Goal: Task Accomplishment & Management: Manage account settings

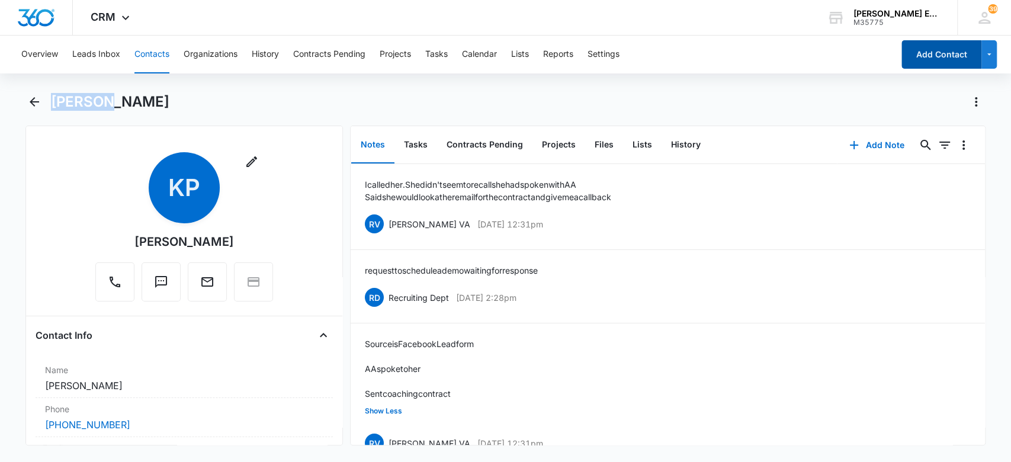
scroll to position [36, 0]
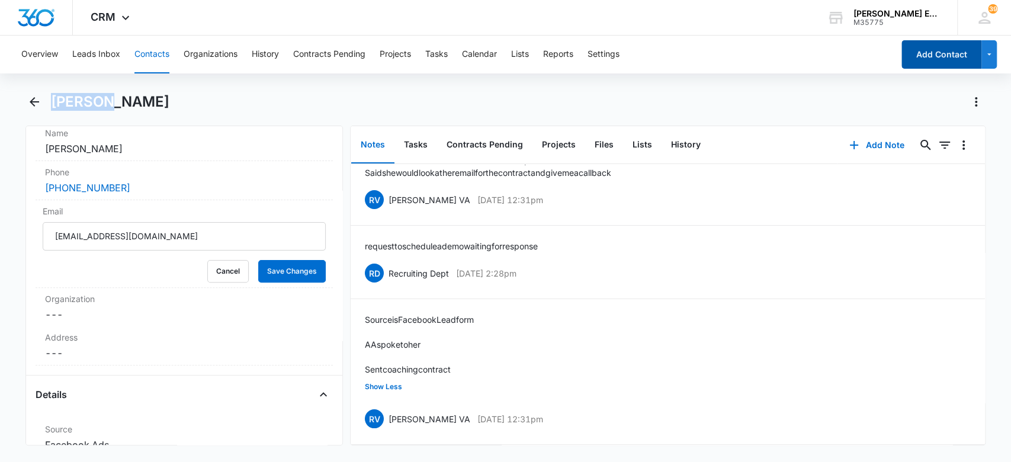
click at [946, 46] on button "Add Contact" at bounding box center [941, 54] width 80 height 28
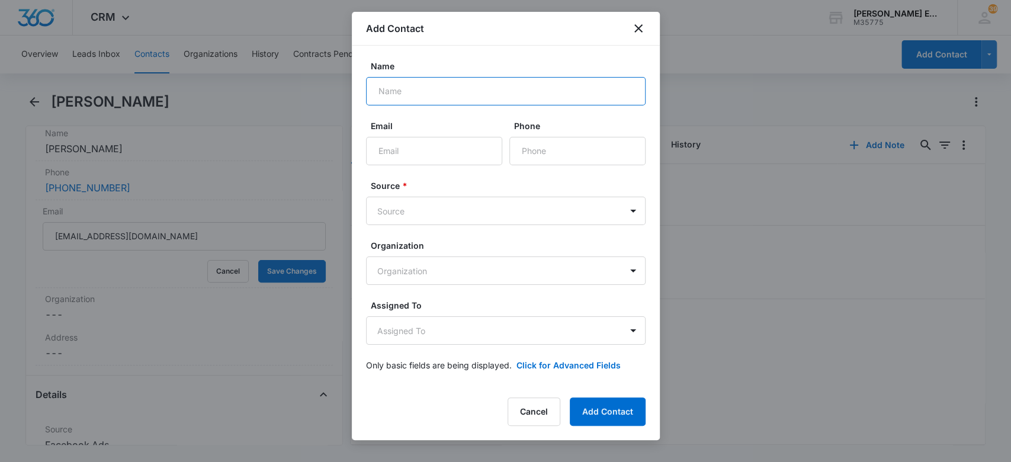
paste input "[PERSON_NAME]"
type input "[PERSON_NAME]"
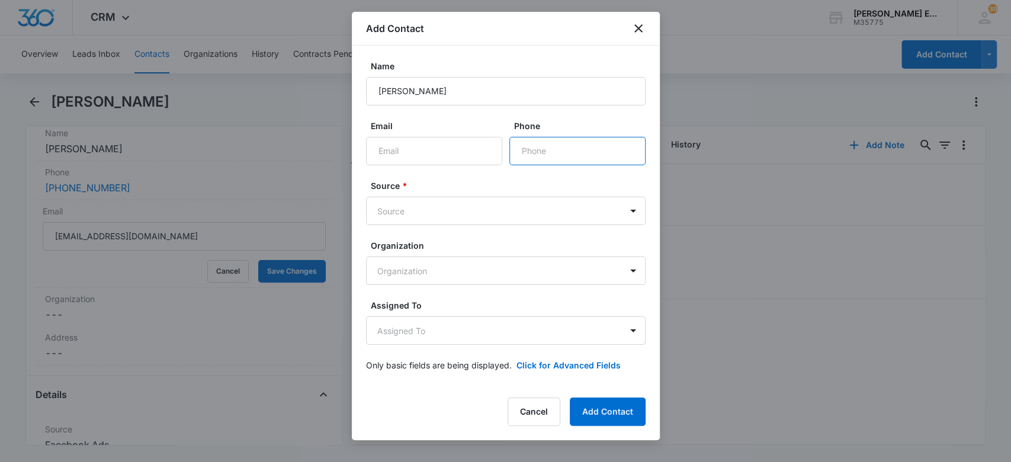
paste input "[PHONE_NUMBER]"
type input "[PHONE_NUMBER]"
click at [425, 201] on body "CRM Apps Websites CRM Email Social Brand [PERSON_NAME] Estates and Homes M35775…" at bounding box center [505, 231] width 1011 height 462
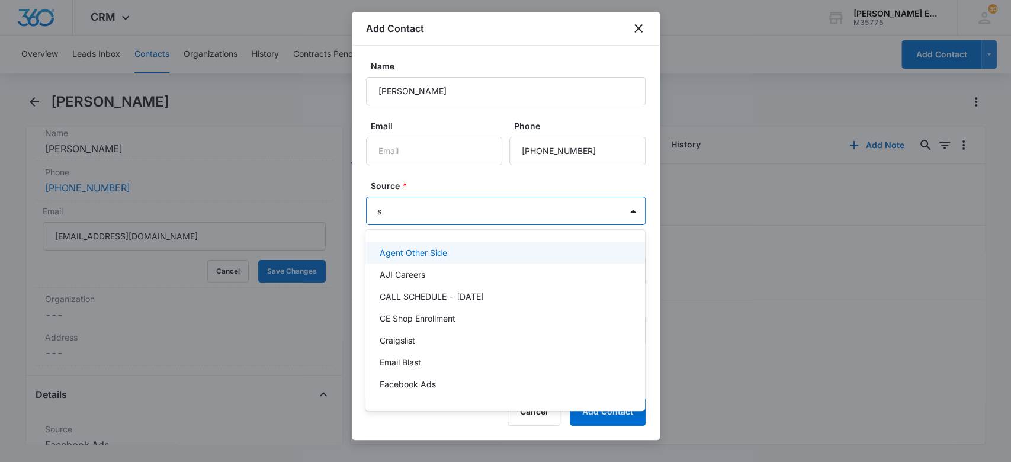
type input "sm"
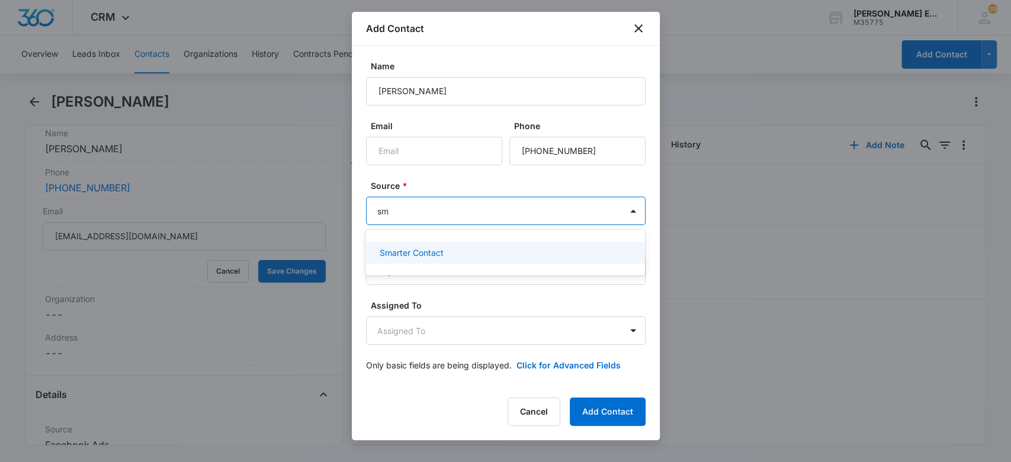
click at [440, 253] on p "Smarter Contact" at bounding box center [412, 252] width 64 height 12
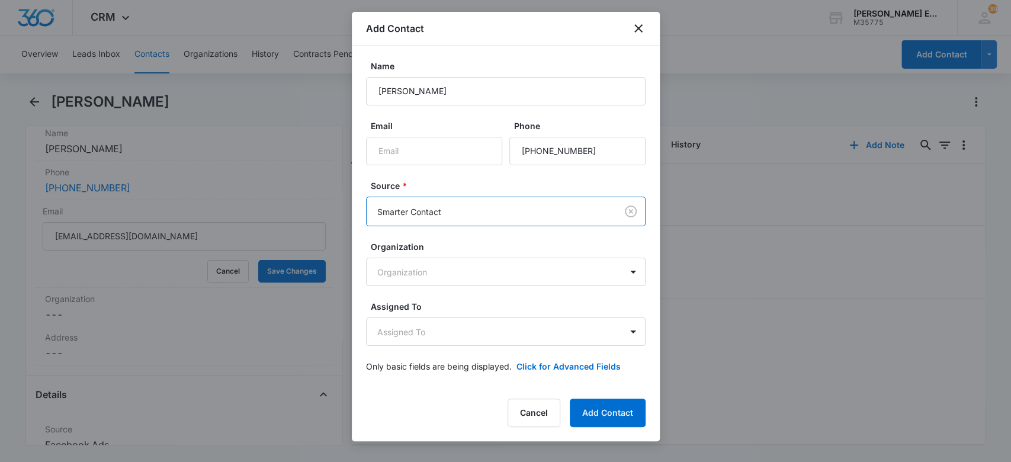
click at [452, 181] on label "Source *" at bounding box center [510, 185] width 279 height 12
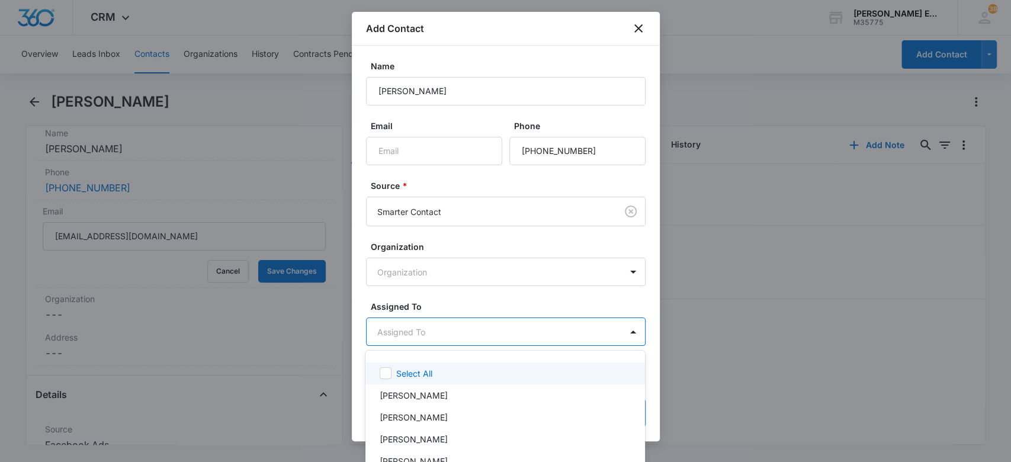
click at [422, 323] on body "CRM Apps Websites CRM Email Social Brand [PERSON_NAME] Estates and Homes M35775…" at bounding box center [505, 231] width 1011 height 462
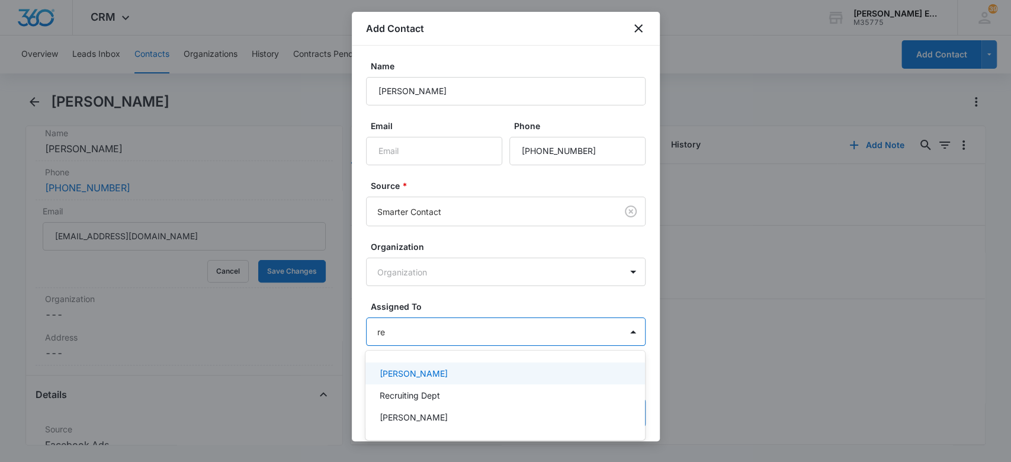
type input "rec"
drag, startPoint x: 381, startPoint y: 372, endPoint x: 388, endPoint y: 358, distance: 15.9
click at [382, 371] on p "Recruiting Dept" at bounding box center [410, 373] width 60 height 12
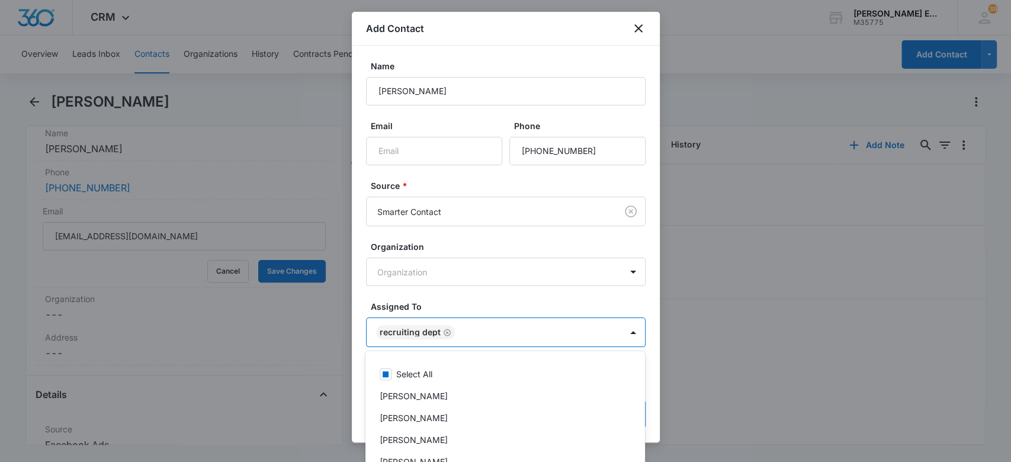
click at [446, 296] on div at bounding box center [505, 231] width 1011 height 462
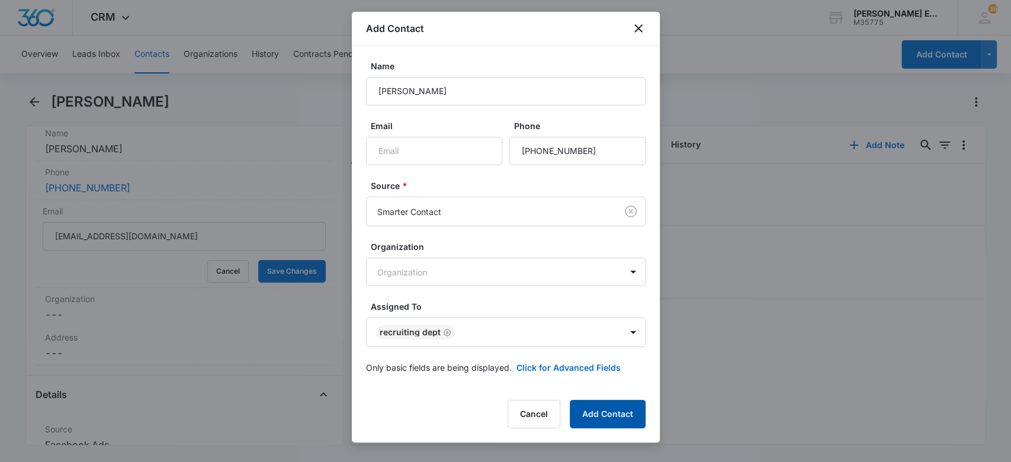
click at [594, 410] on button "Add Contact" at bounding box center [608, 414] width 76 height 28
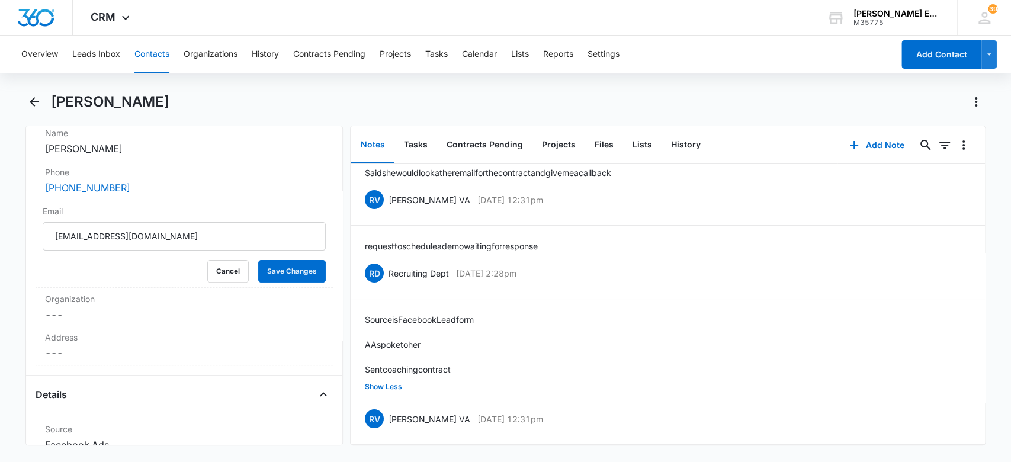
click at [165, 56] on button "Contacts" at bounding box center [151, 55] width 35 height 38
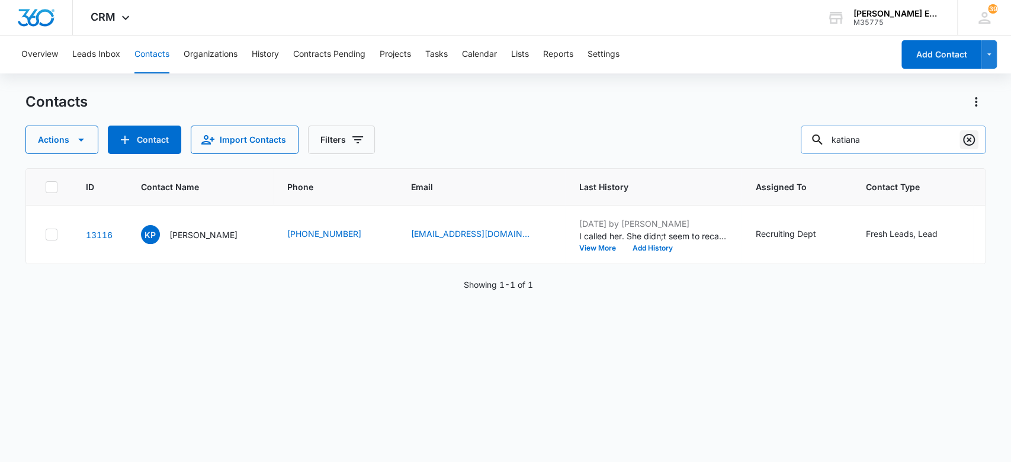
click at [966, 138] on icon "Clear" at bounding box center [969, 140] width 14 height 14
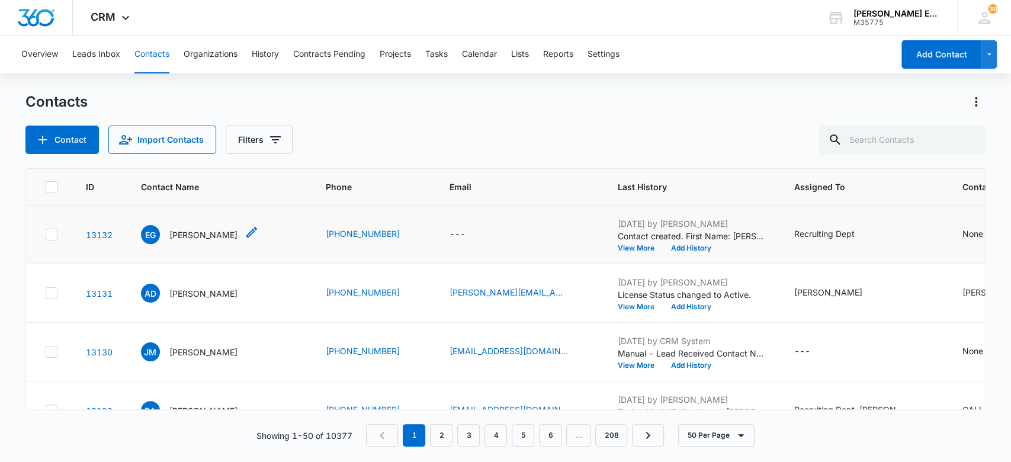
click at [203, 234] on p "[PERSON_NAME]" at bounding box center [203, 235] width 68 height 12
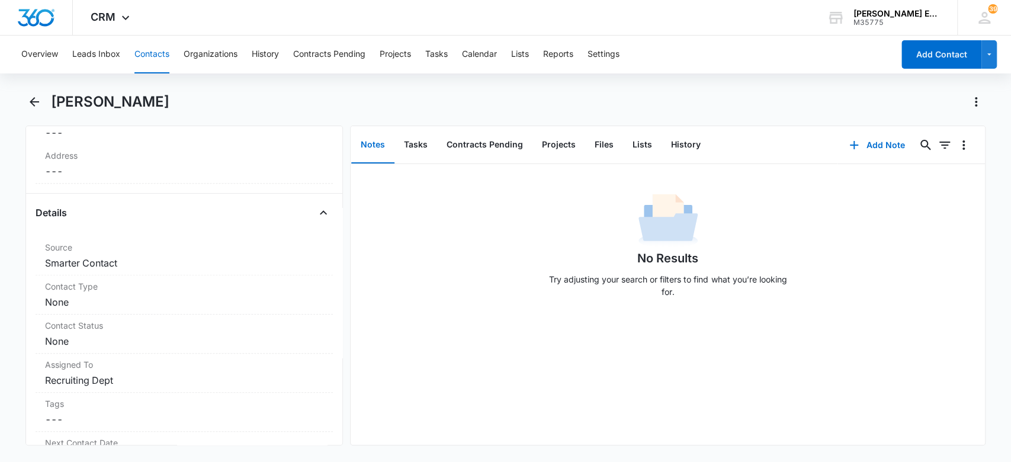
scroll to position [454, 0]
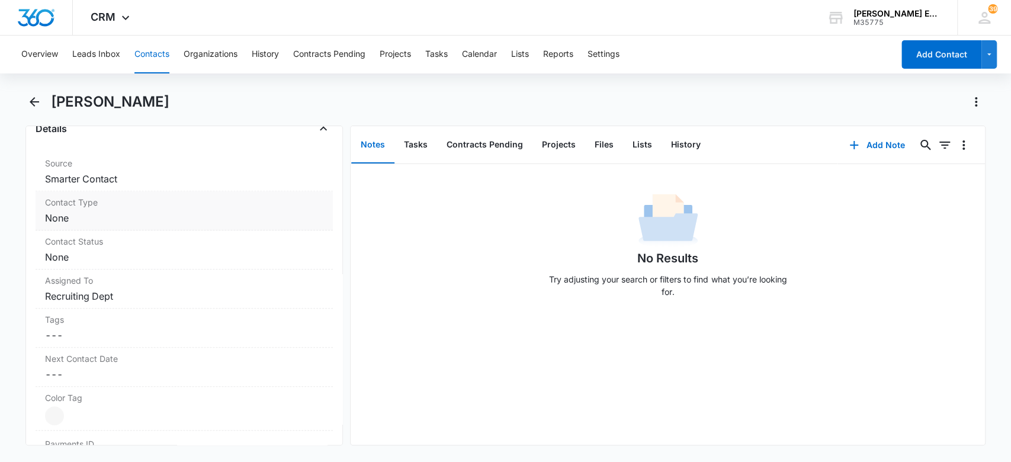
click at [213, 214] on dd "Cancel Save Changes None" at bounding box center [184, 218] width 279 height 14
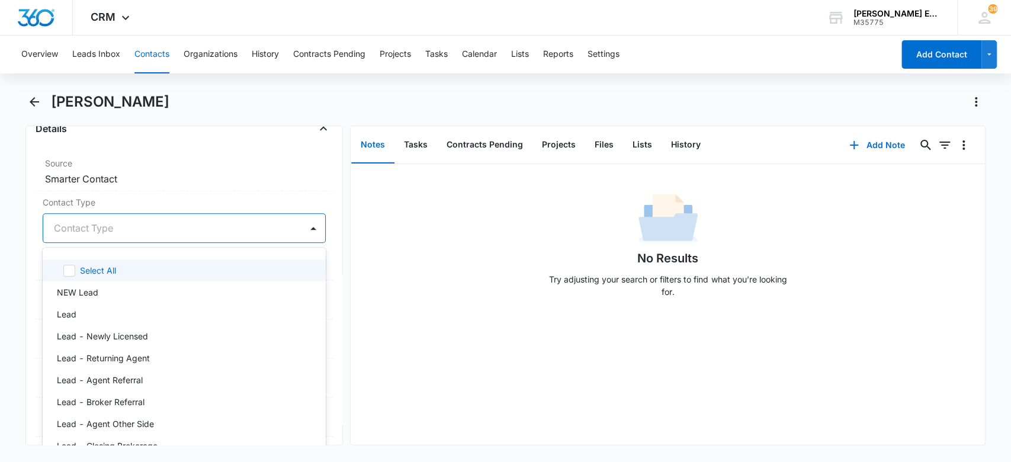
click at [89, 228] on div at bounding box center [170, 228] width 233 height 17
type input "lea"
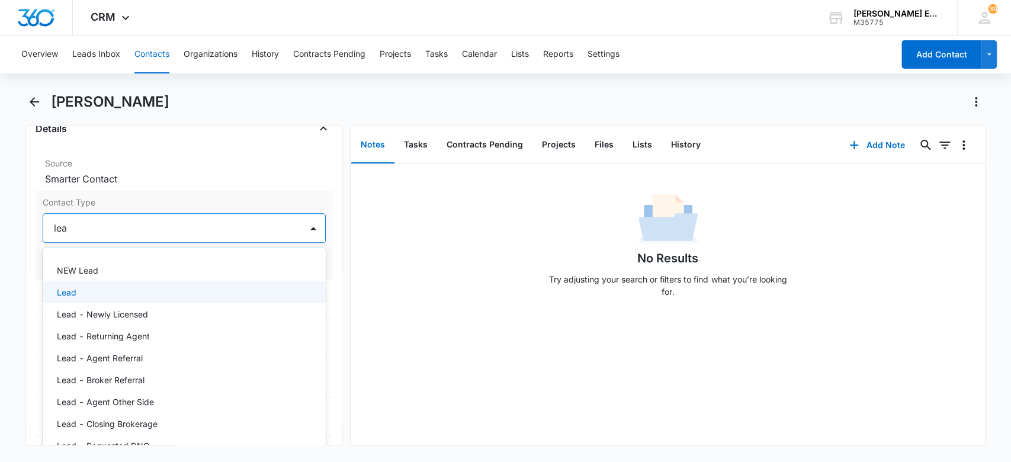
click at [118, 297] on div "Lead" at bounding box center [183, 292] width 253 height 12
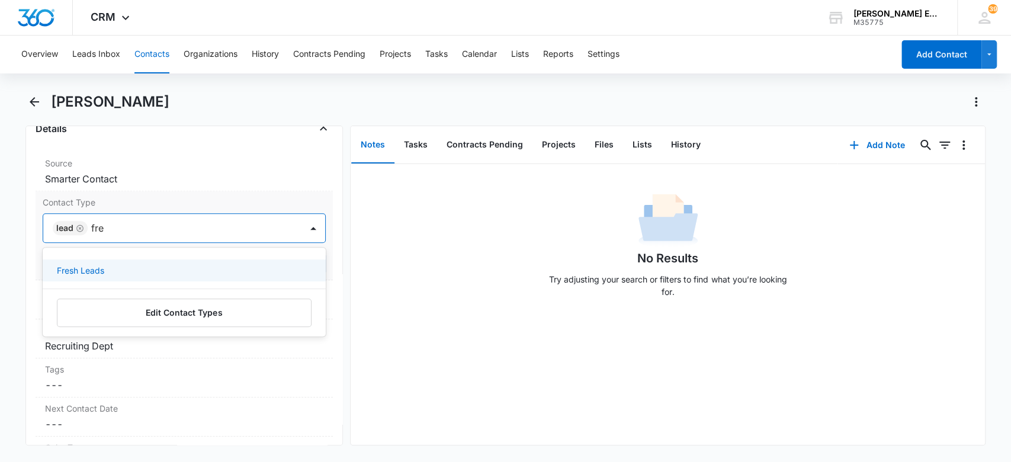
type input "fres"
click at [126, 274] on div "Fresh Leads" at bounding box center [183, 270] width 253 height 12
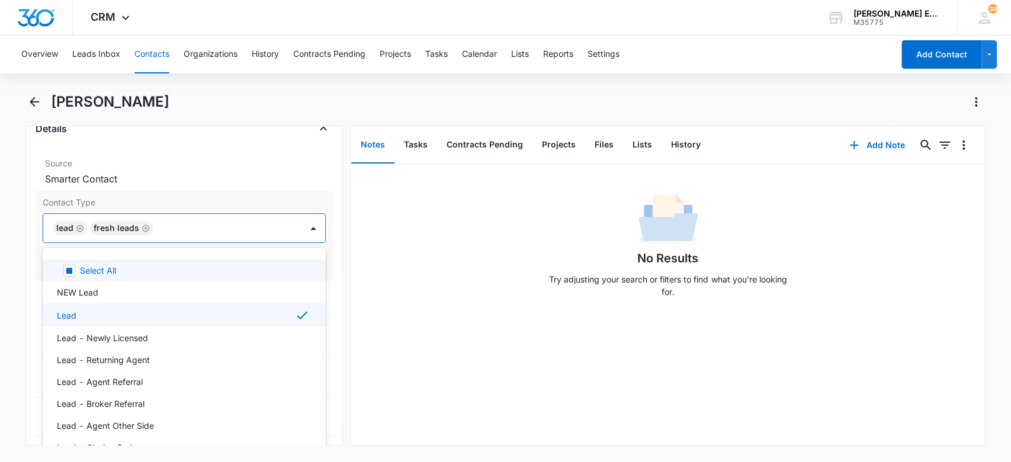
drag, startPoint x: 376, startPoint y: 247, endPoint x: 296, endPoint y: 265, distance: 82.0
click at [376, 247] on div "No Results Try adjusting your search or filters to find what you’re looking for." at bounding box center [668, 248] width 634 height 117
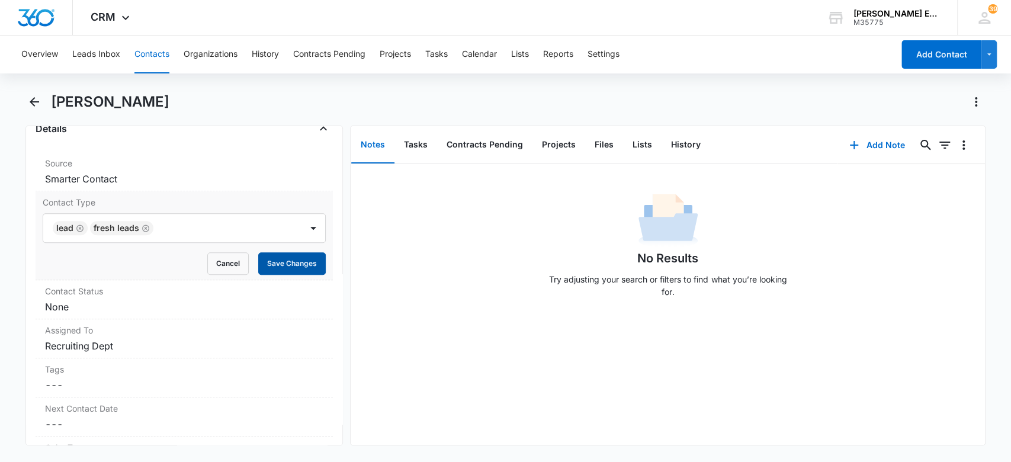
click at [267, 262] on button "Save Changes" at bounding box center [291, 263] width 67 height 22
click at [170, 292] on label "Contact Status" at bounding box center [184, 291] width 279 height 12
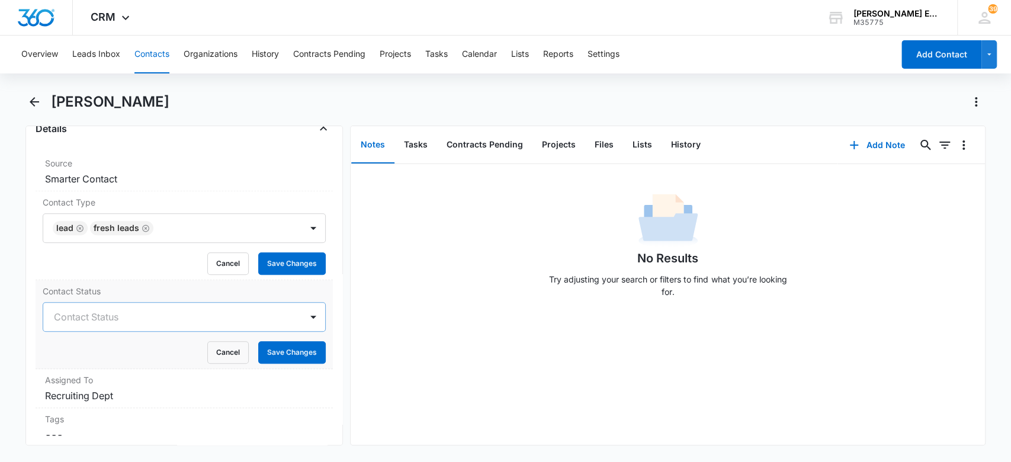
click at [133, 315] on div at bounding box center [170, 316] width 233 height 17
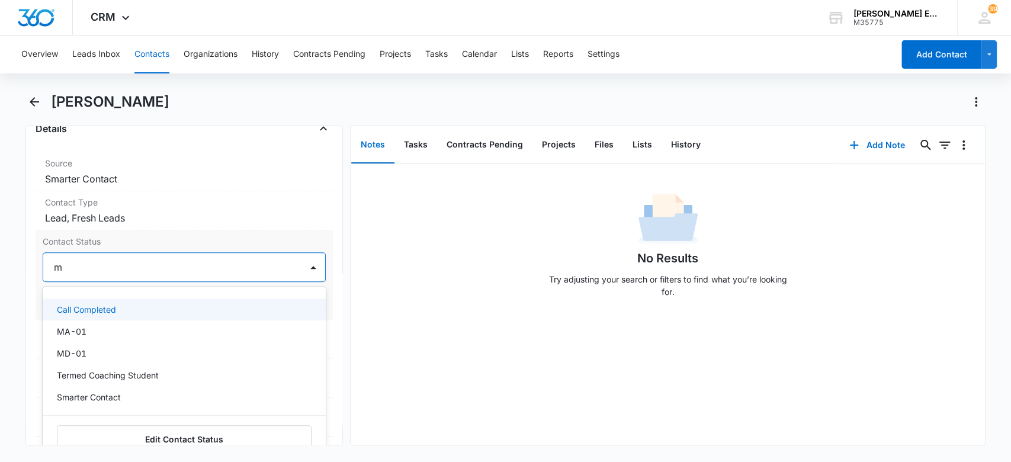
type input "ma"
click at [140, 309] on div "MA-01" at bounding box center [183, 309] width 253 height 12
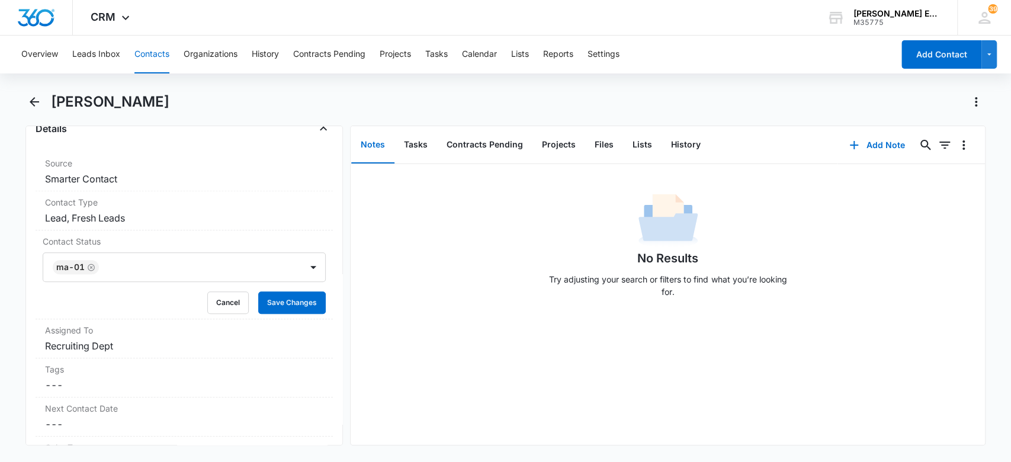
click at [374, 324] on div "No Results Try adjusting your search or filters to find what you’re looking for." at bounding box center [668, 304] width 634 height 281
click at [308, 301] on button "Save Changes" at bounding box center [291, 302] width 67 height 22
click at [863, 142] on button "Add Note" at bounding box center [876, 145] width 79 height 28
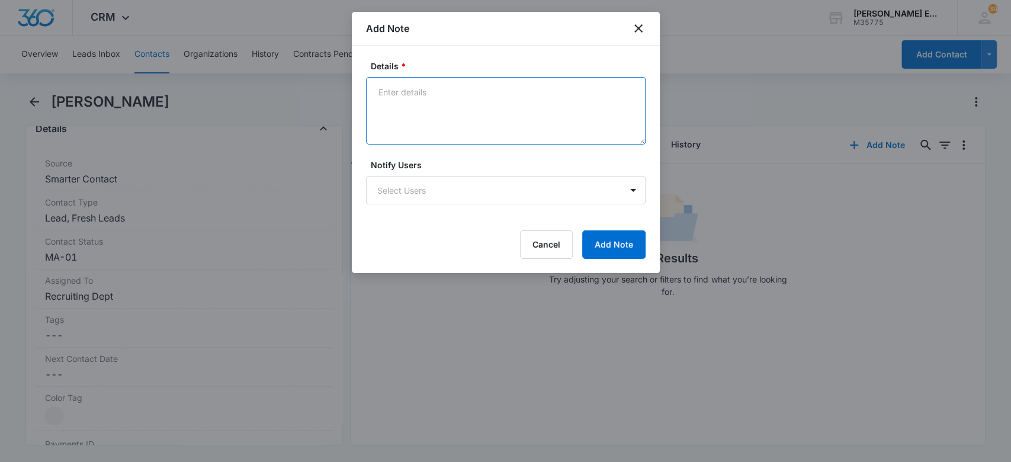
click at [395, 112] on textarea "Details *" at bounding box center [505, 110] width 279 height 67
click at [440, 95] on textarea "Source is SC I assigned [PERSON_NAME]" at bounding box center [505, 110] width 279 height 67
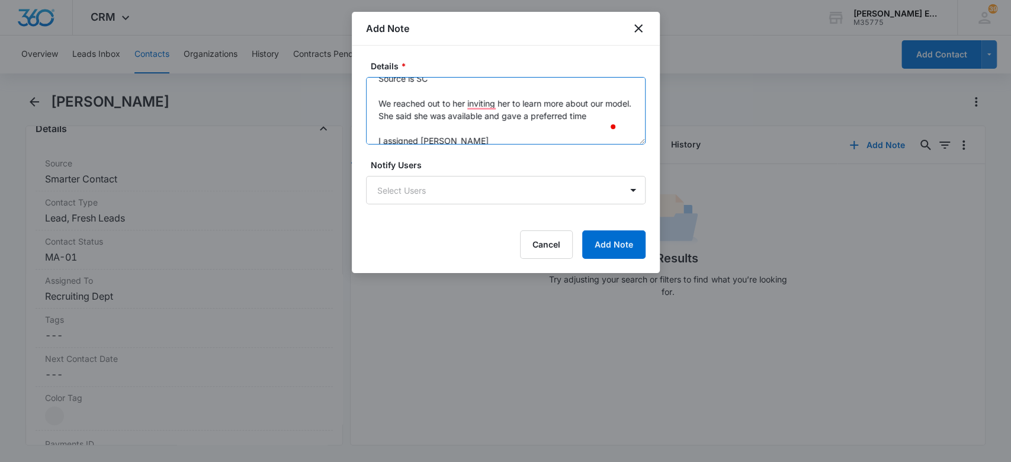
scroll to position [24, 0]
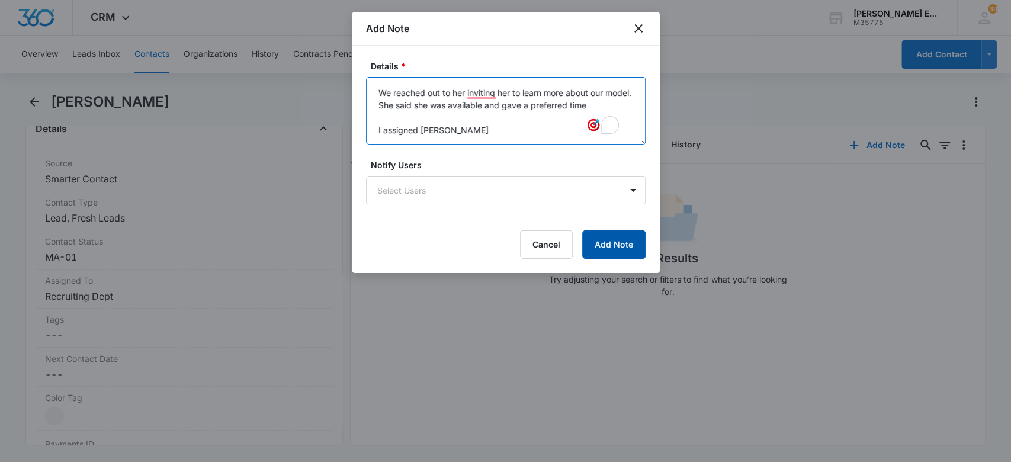
type textarea "Source is SC We reached out to her inviting her to learn more about our model. …"
click at [619, 249] on button "Add Note" at bounding box center [613, 244] width 63 height 28
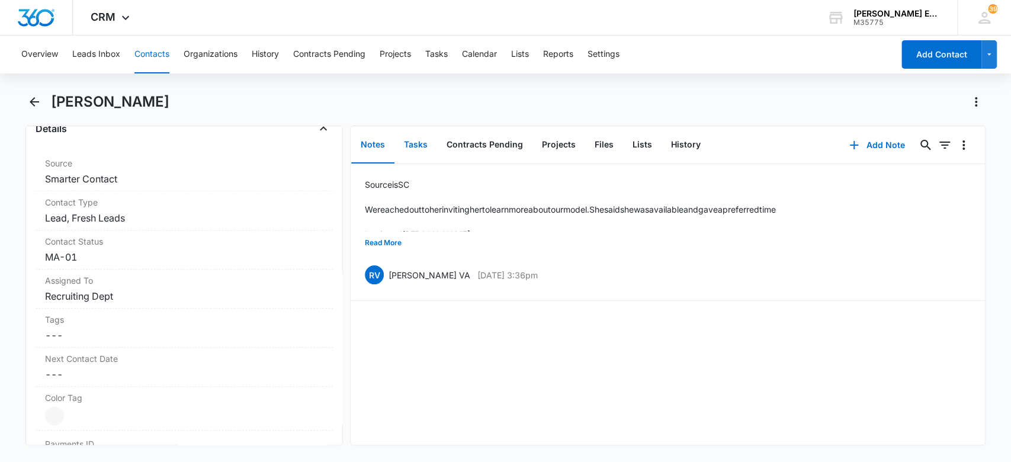
click at [411, 142] on button "Tasks" at bounding box center [415, 145] width 43 height 37
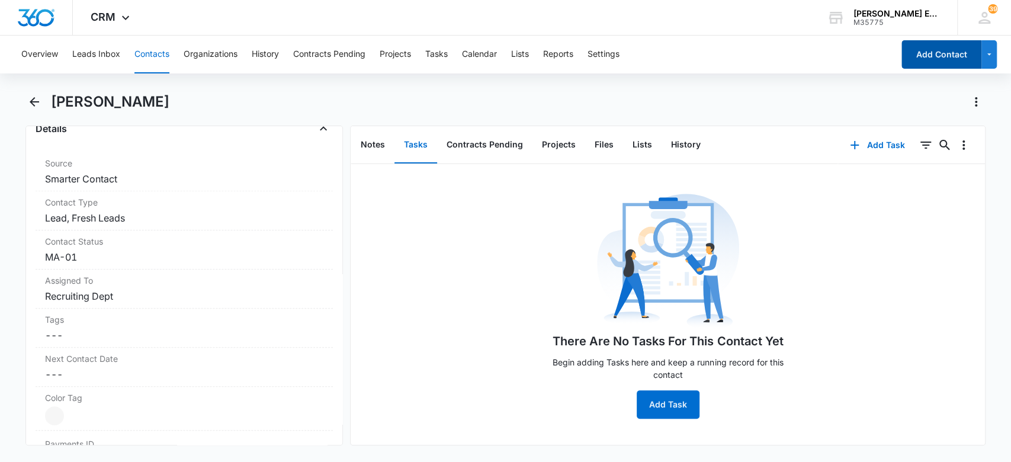
click at [922, 57] on button "Add Contact" at bounding box center [941, 54] width 80 height 28
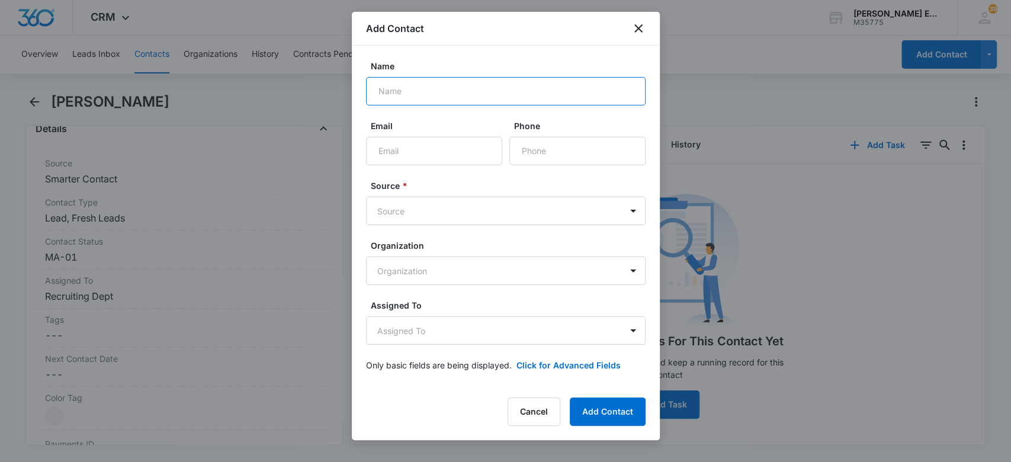
paste input "[PERSON_NAME] 03:38 PM Thanks for sharing that, I completely understand. Switch…"
type input "[PERSON_NAME] 03:38 PM Thanks for sharing that, I completely understand. Switch…"
click at [568, 86] on input "[PERSON_NAME] 03:38 PM Thanks for sharing that, I completely understand. Switch…" at bounding box center [505, 91] width 279 height 28
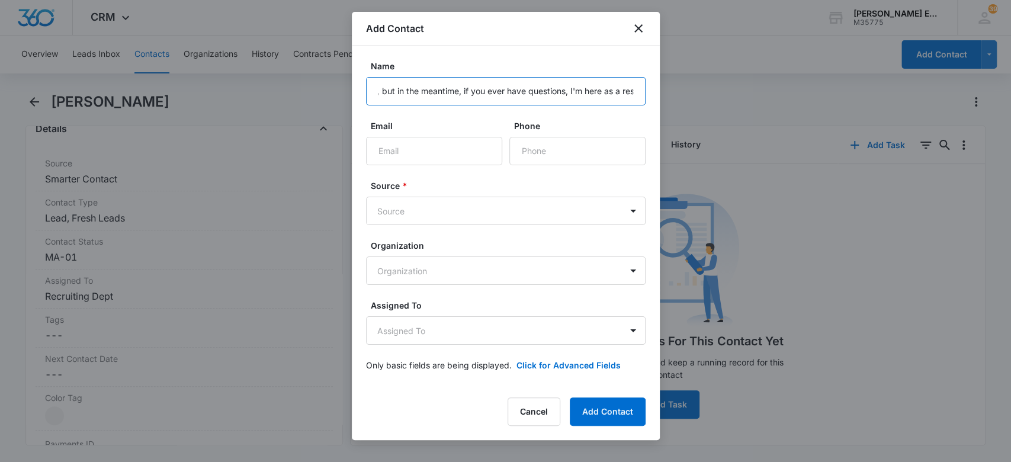
click at [568, 86] on input "[PERSON_NAME] 03:38 PM Thanks for sharing that, I completely understand. Switch…" at bounding box center [505, 91] width 279 height 28
paste input "[PERSON_NAME]"
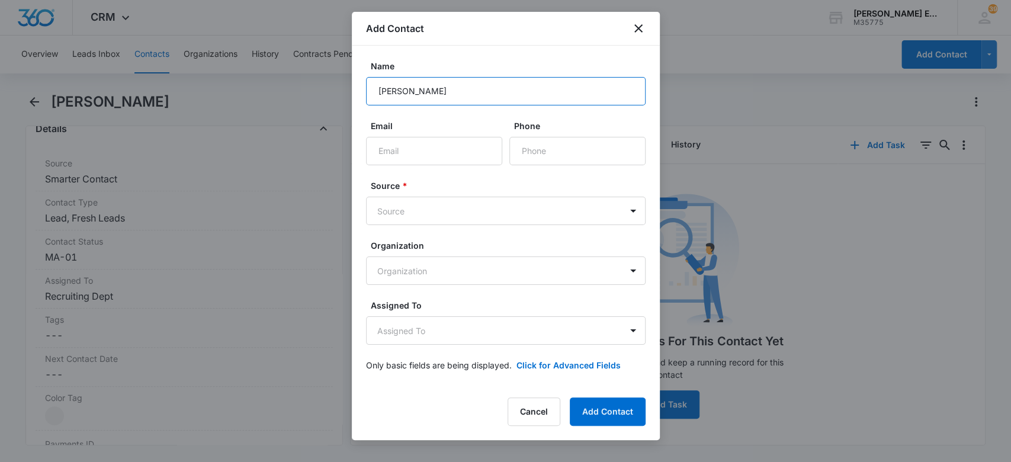
type input "[PERSON_NAME]"
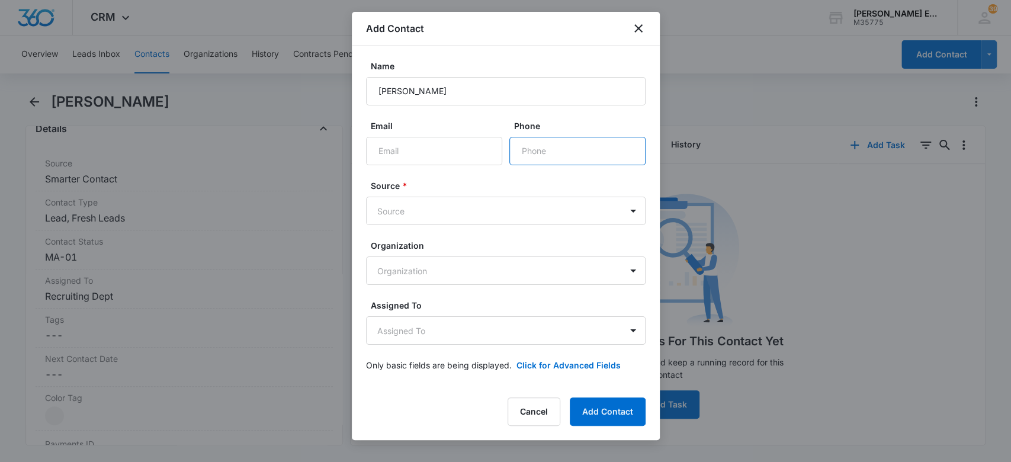
paste input "[PHONE_NUMBER]"
type input "[PHONE_NUMBER]"
click at [402, 207] on body "CRM Apps Websites CRM Email Social Brand [PERSON_NAME] Estates and Homes M35775…" at bounding box center [505, 231] width 1011 height 462
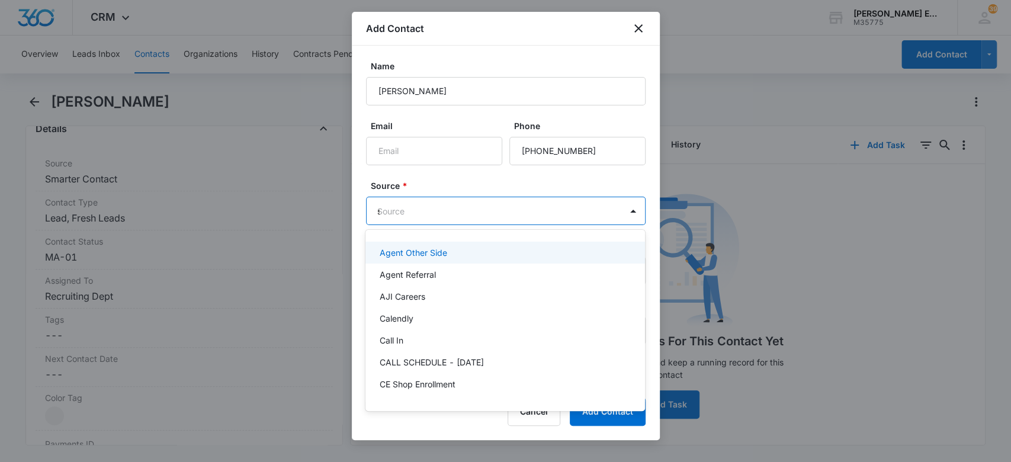
type input "sm"
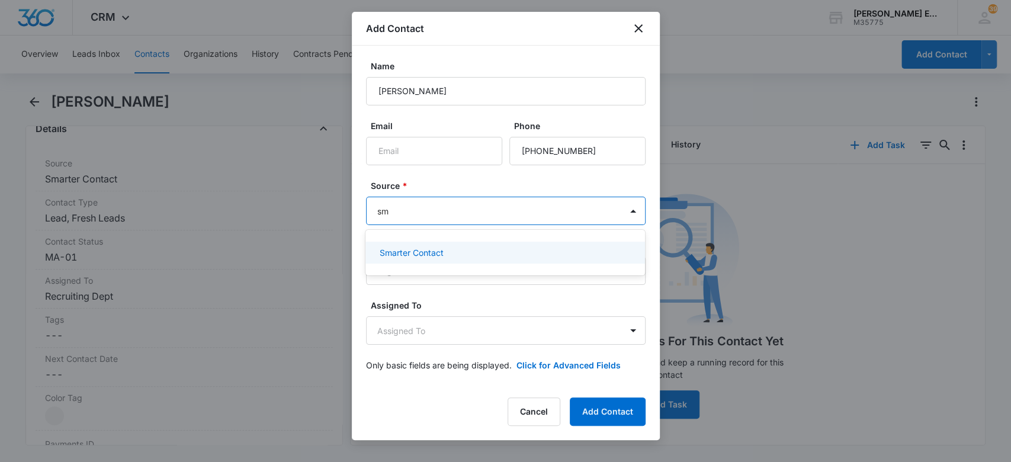
click at [411, 258] on div "Smarter Contact" at bounding box center [504, 253] width 279 height 22
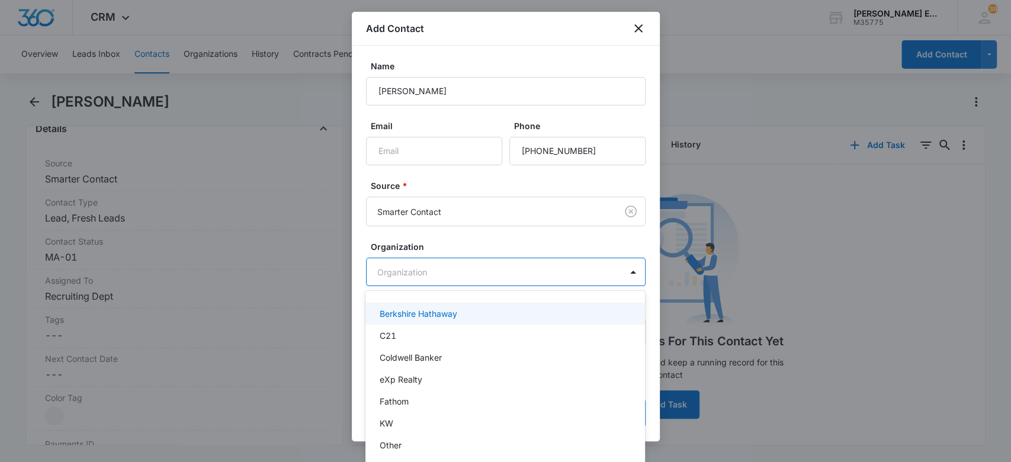
click at [427, 272] on body "CRM Apps Websites CRM Email Social Brand [PERSON_NAME] Estates and Homes M35775…" at bounding box center [505, 231] width 1011 height 462
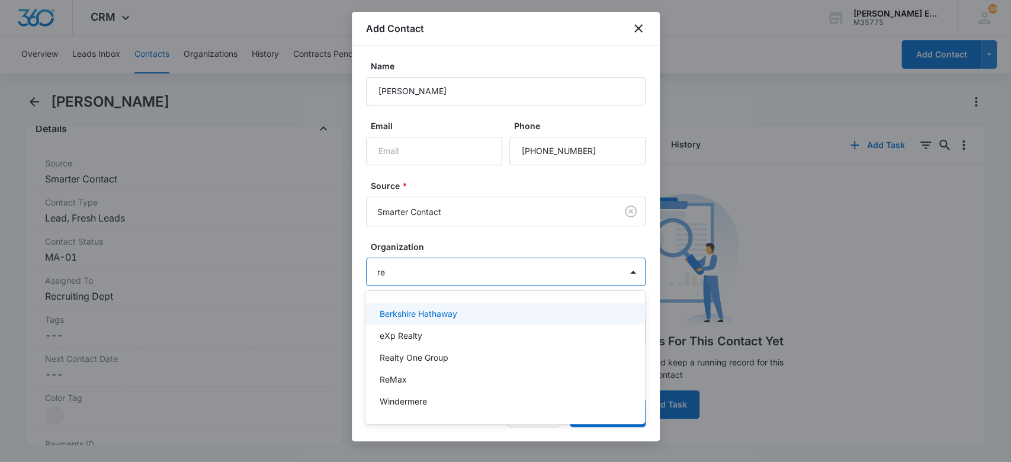
type input "r"
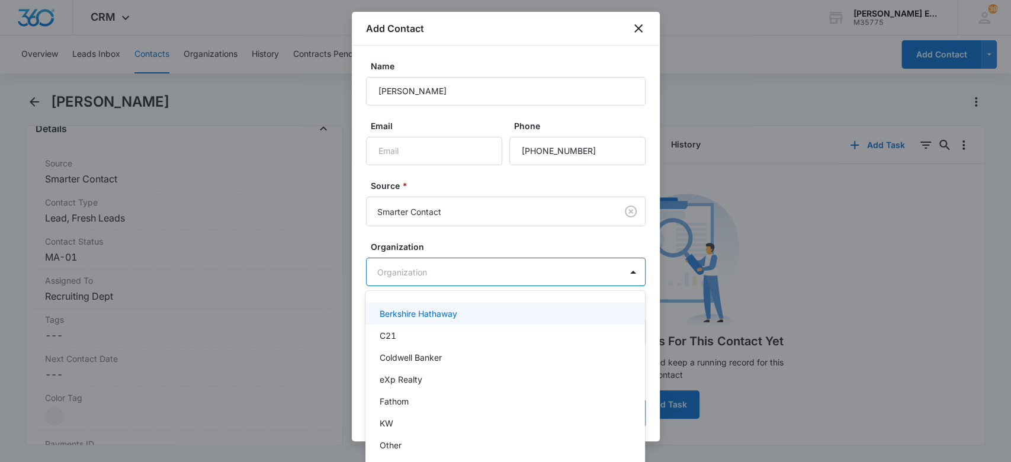
click at [505, 246] on div at bounding box center [505, 231] width 1011 height 462
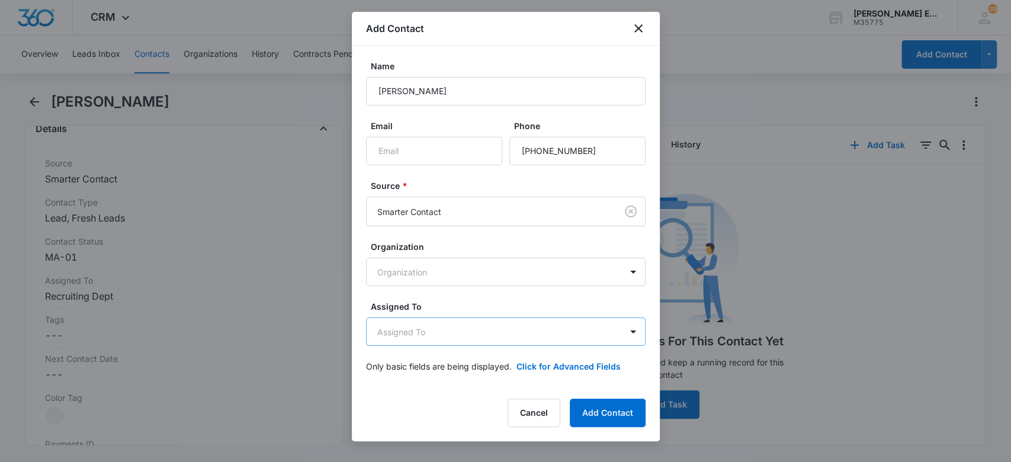
click at [544, 324] on body "CRM Apps Websites CRM Email Social Brand [PERSON_NAME] Estates and Homes M35775…" at bounding box center [505, 231] width 1011 height 462
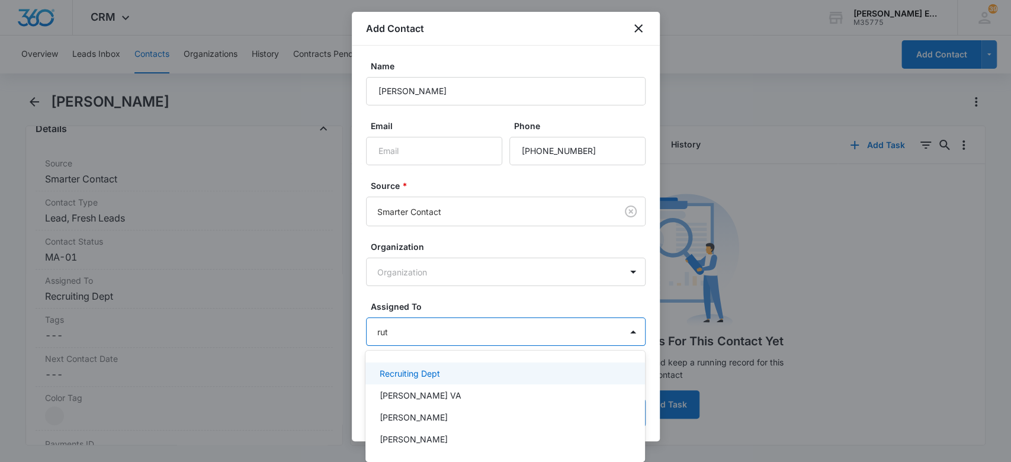
type input "[PERSON_NAME]"
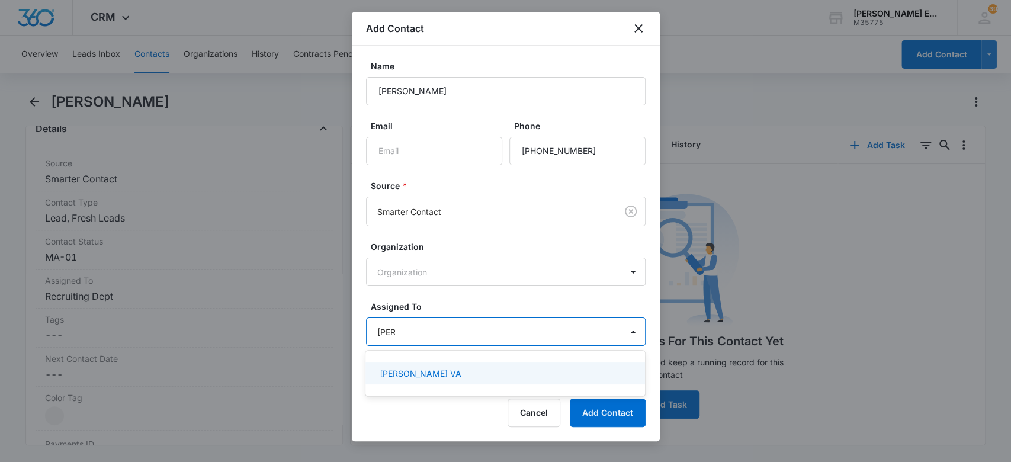
click at [558, 377] on div "[PERSON_NAME] VA" at bounding box center [504, 373] width 249 height 12
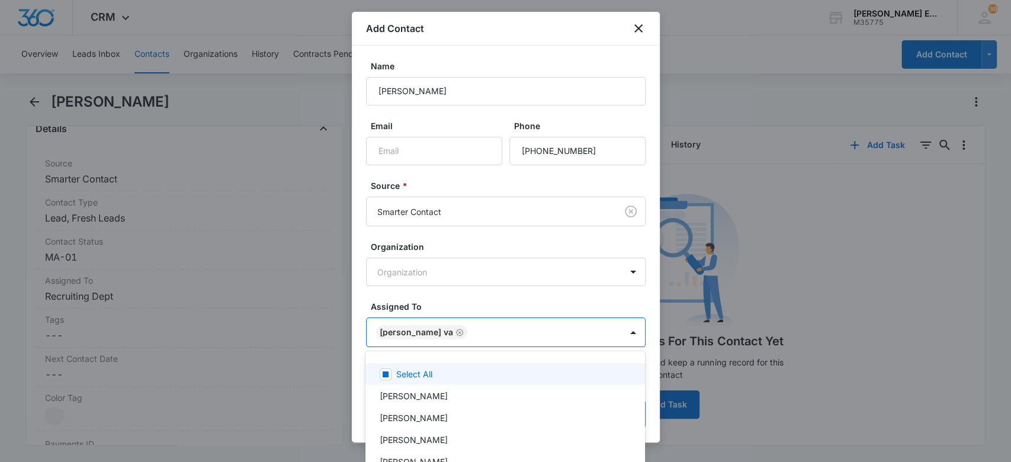
drag, startPoint x: 609, startPoint y: 301, endPoint x: 605, endPoint y: 313, distance: 12.8
click at [608, 301] on div at bounding box center [505, 231] width 1011 height 462
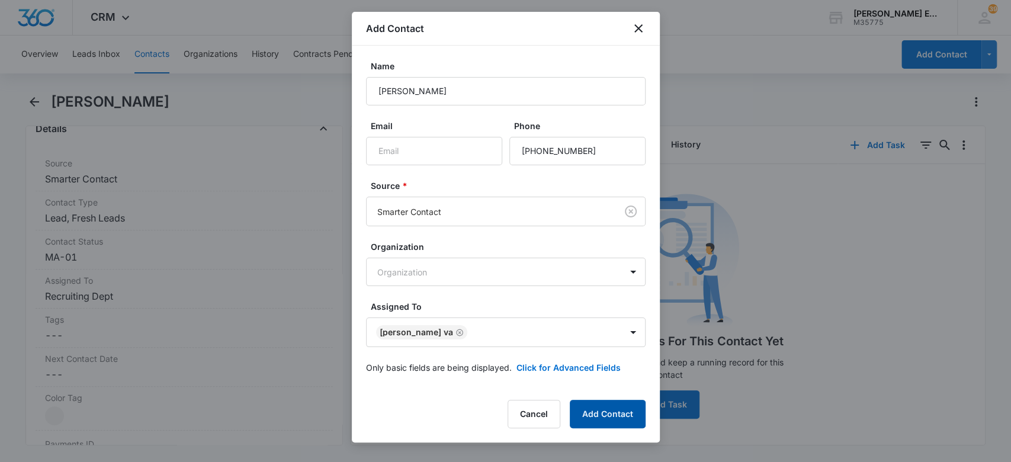
click at [616, 419] on button "Add Contact" at bounding box center [608, 414] width 76 height 28
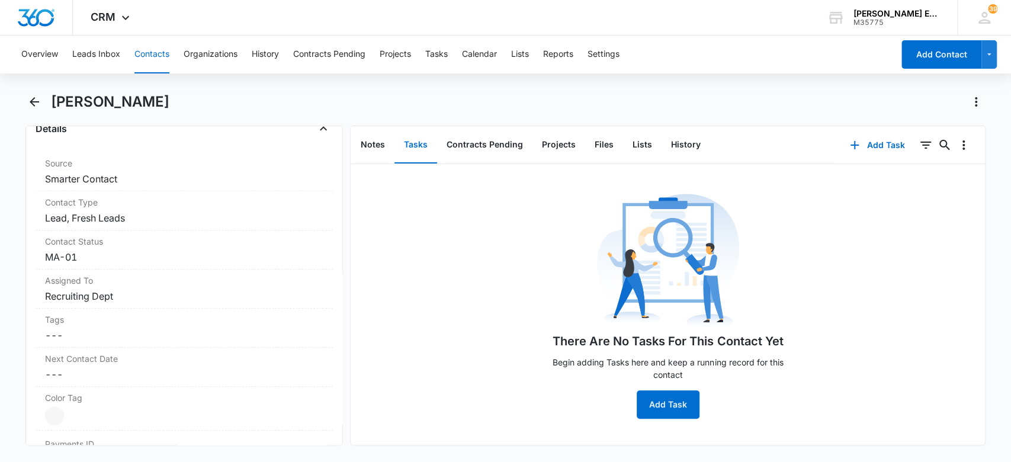
click at [145, 50] on button "Contacts" at bounding box center [151, 55] width 35 height 38
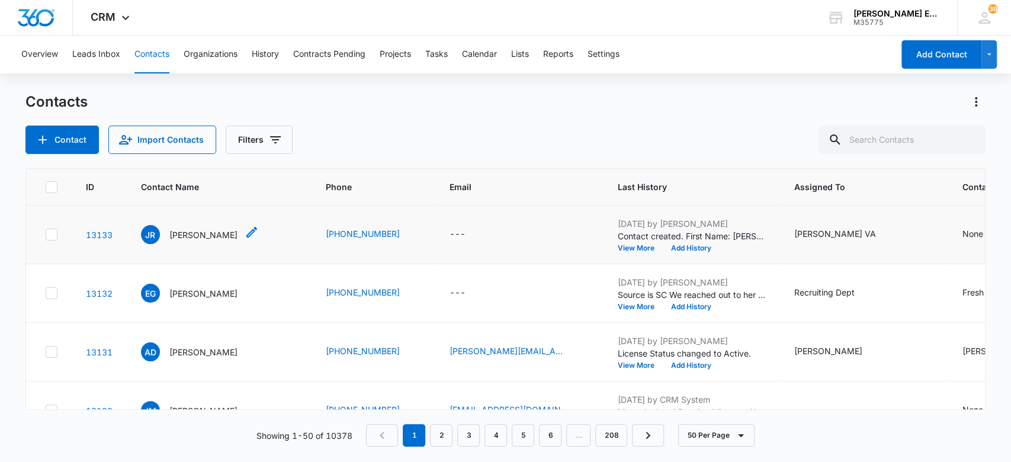
click at [187, 236] on p "[PERSON_NAME]" at bounding box center [203, 235] width 68 height 12
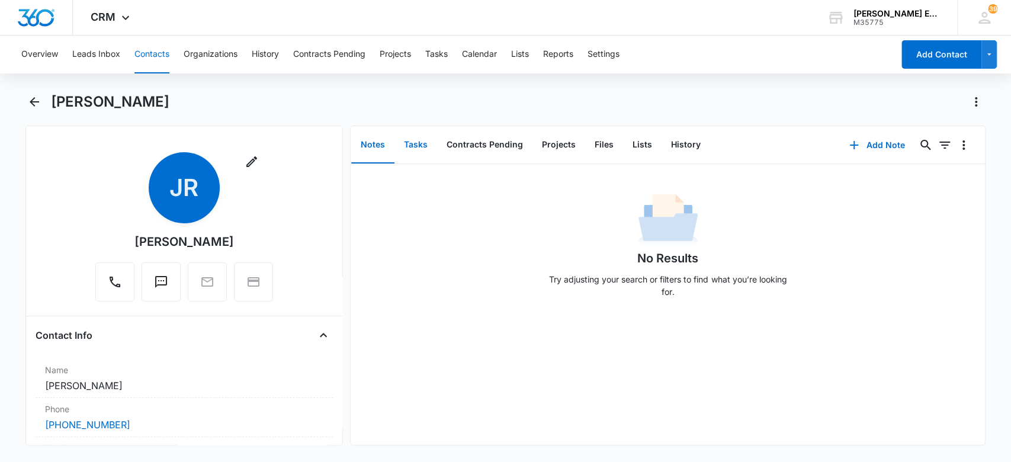
click at [422, 139] on button "Tasks" at bounding box center [415, 145] width 43 height 37
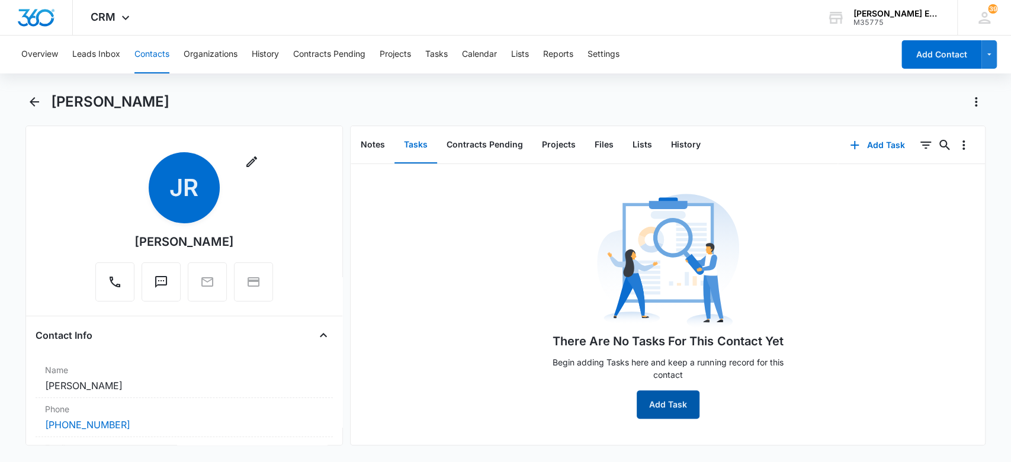
click at [653, 398] on button "Add Task" at bounding box center [667, 404] width 63 height 28
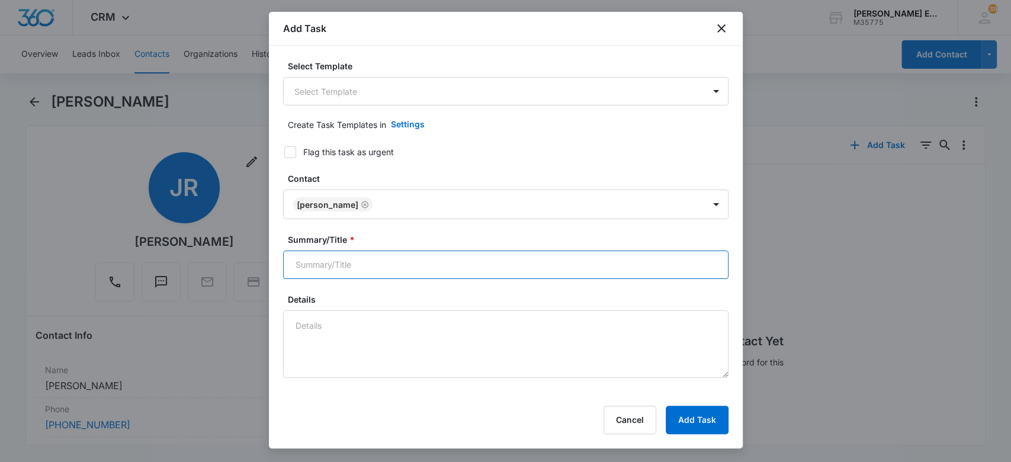
click at [378, 263] on input "Summary/Title *" at bounding box center [505, 264] width 445 height 28
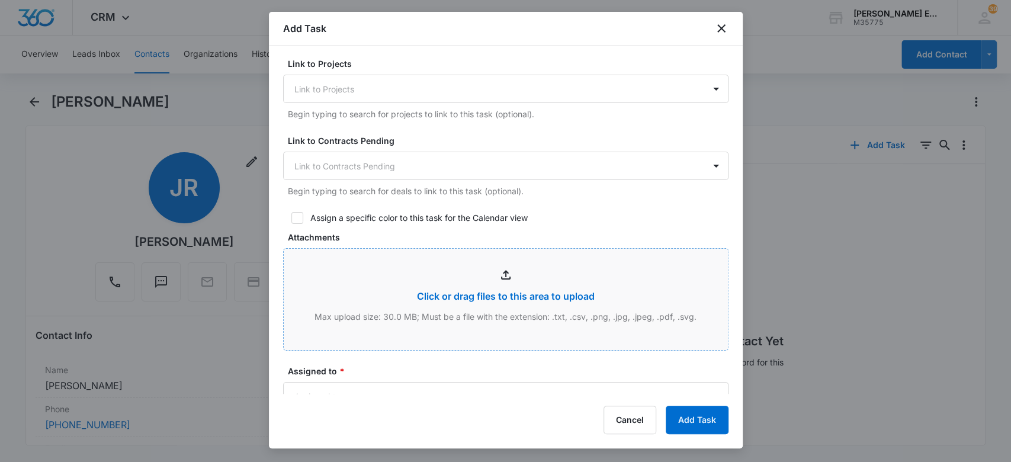
scroll to position [631, 0]
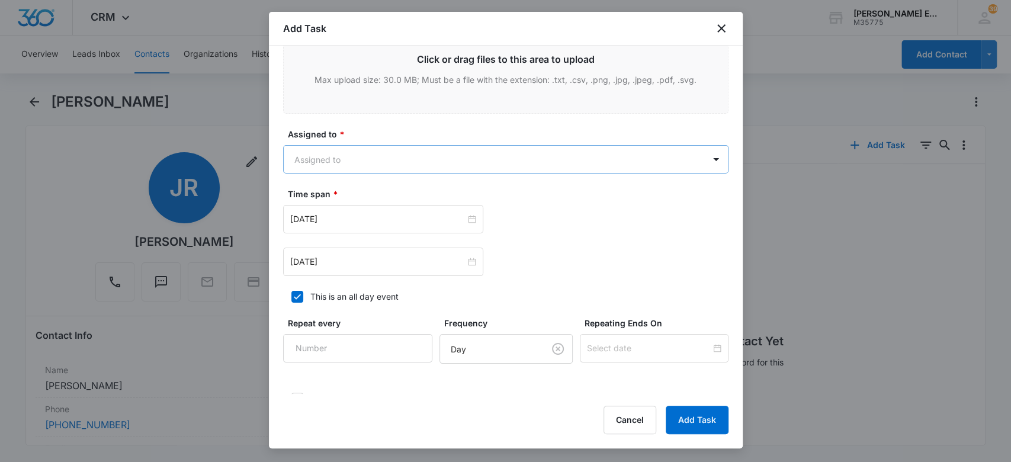
type input "Follow-up"
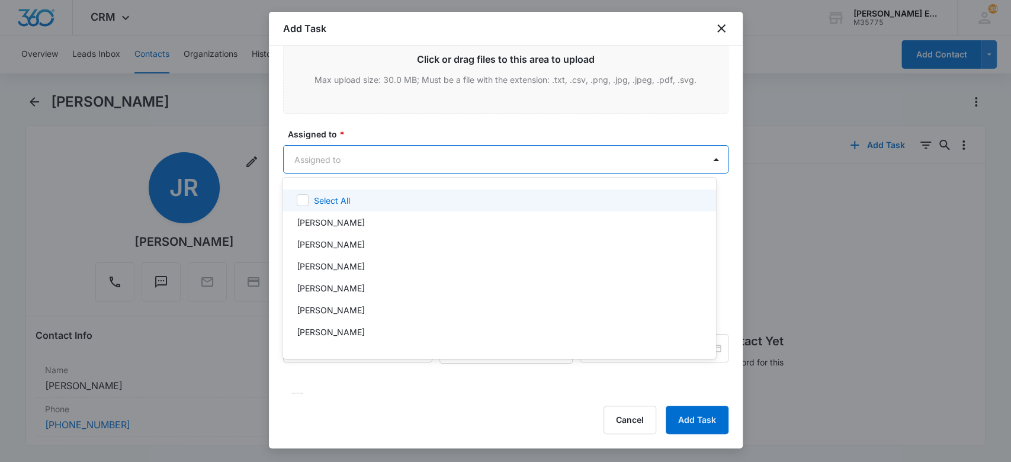
click at [346, 162] on body "CRM Apps Websites CRM Email Social Brand [PERSON_NAME] Estates and Homes M35775…" at bounding box center [505, 231] width 1011 height 462
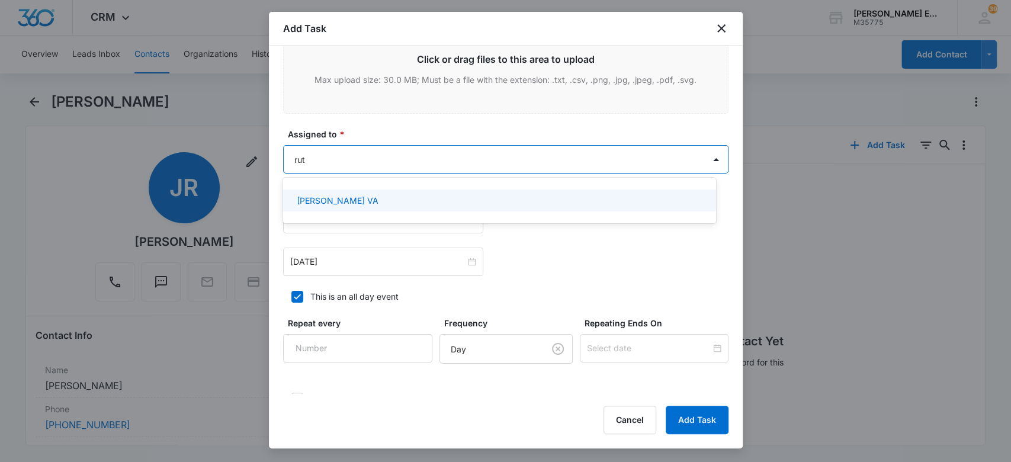
type input "[PERSON_NAME]"
click at [327, 201] on div "[PERSON_NAME] VA" at bounding box center [498, 200] width 403 height 12
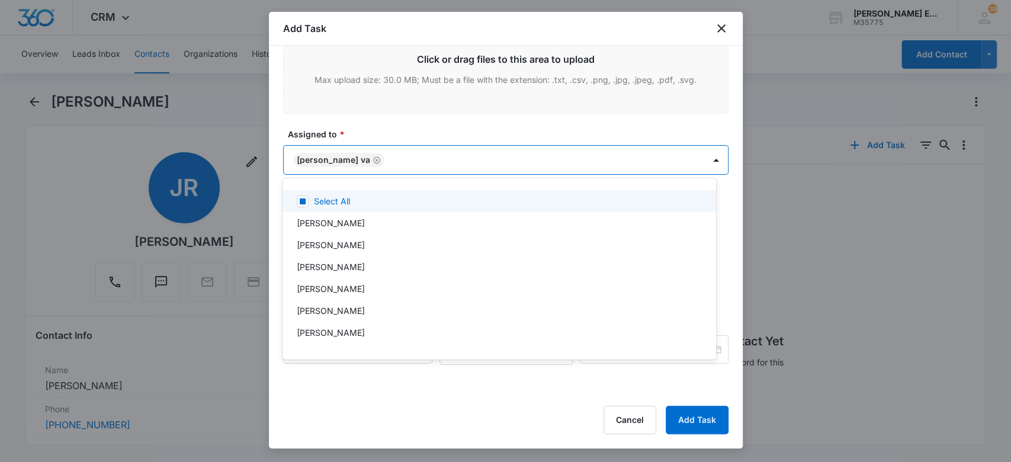
click at [280, 171] on div at bounding box center [505, 231] width 1011 height 462
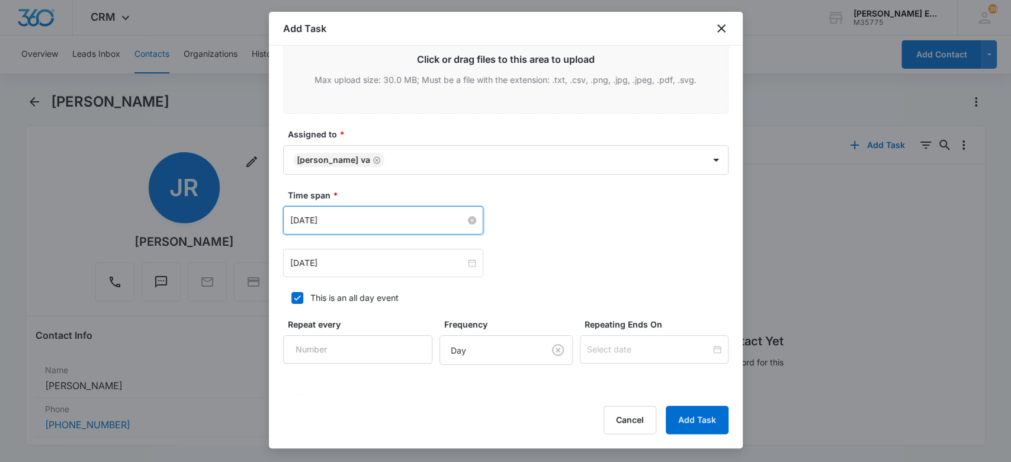
click at [378, 225] on input "[DATE]" at bounding box center [377, 220] width 175 height 13
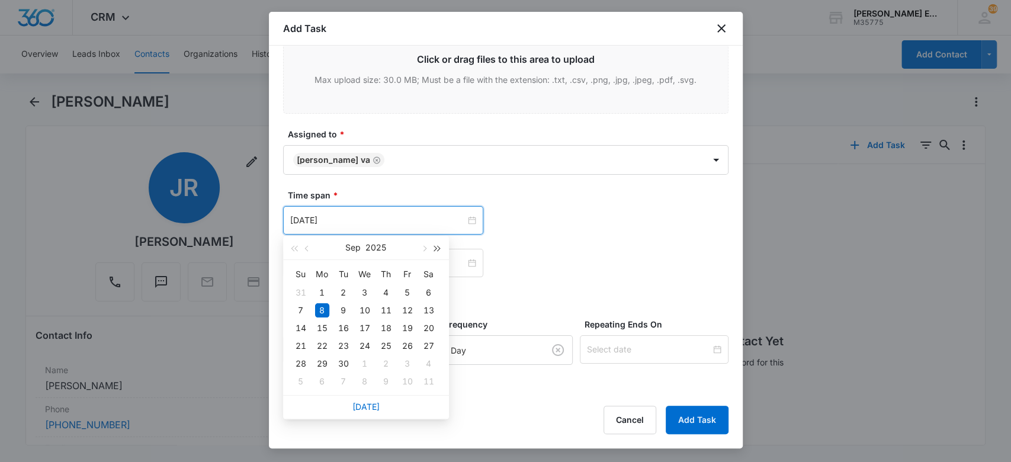
click at [438, 248] on span "button" at bounding box center [437, 249] width 6 height 6
type input "[DATE]"
click at [326, 309] on div "7" at bounding box center [322, 310] width 14 height 14
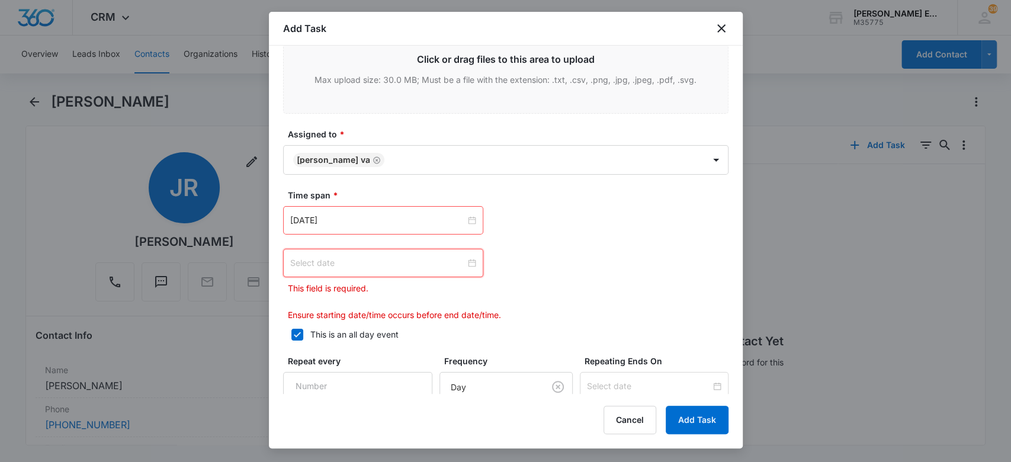
click at [374, 262] on input at bounding box center [377, 262] width 175 height 13
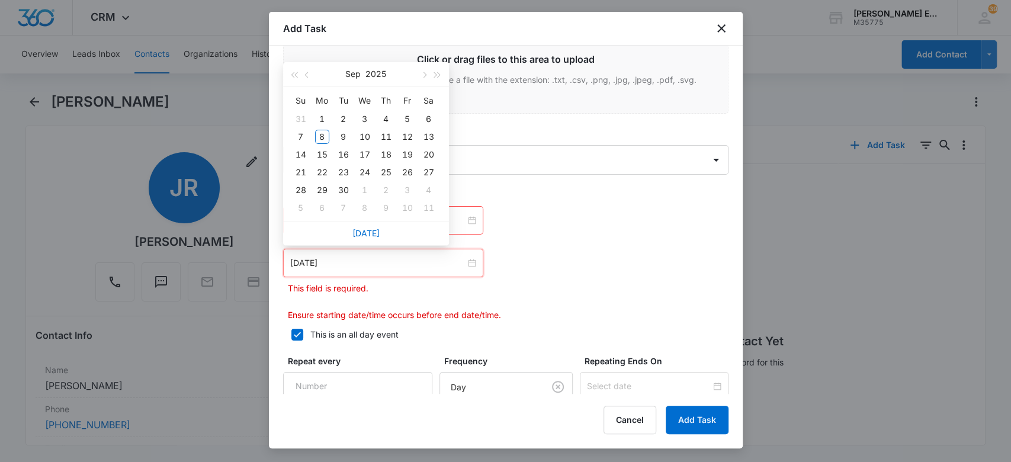
type input "[DATE]"
click at [436, 76] on span "button" at bounding box center [437, 75] width 6 height 6
type input "[DATE]"
click at [317, 139] on div "7" at bounding box center [322, 137] width 14 height 14
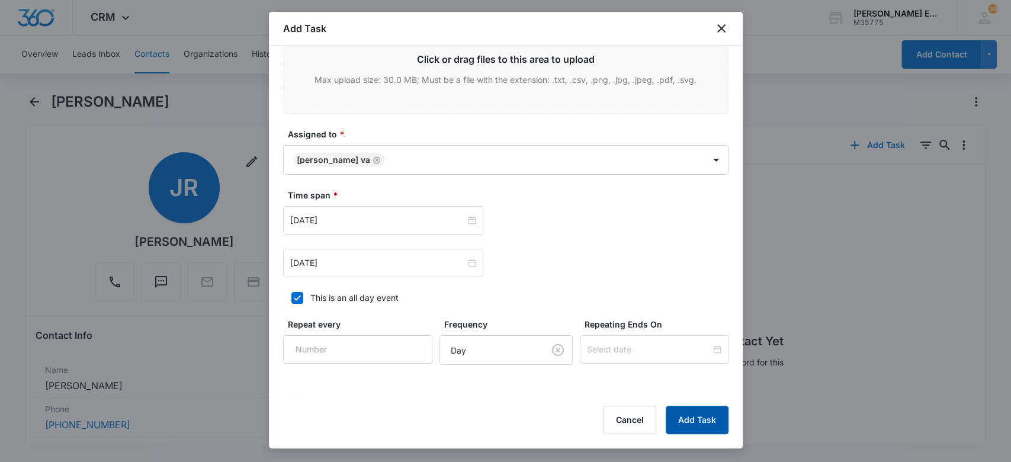
drag, startPoint x: 684, startPoint y: 419, endPoint x: 419, endPoint y: 402, distance: 265.2
click at [683, 419] on button "Add Task" at bounding box center [696, 420] width 63 height 28
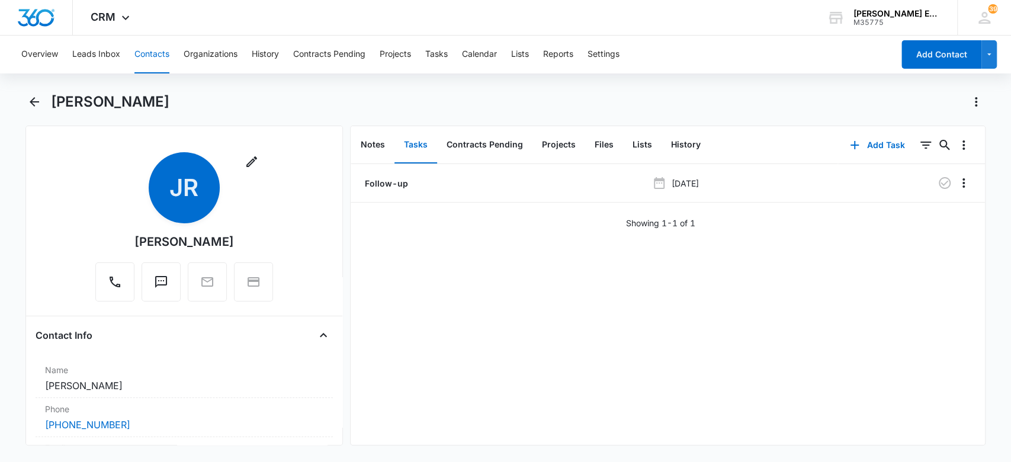
click at [152, 47] on button "Contacts" at bounding box center [151, 55] width 35 height 38
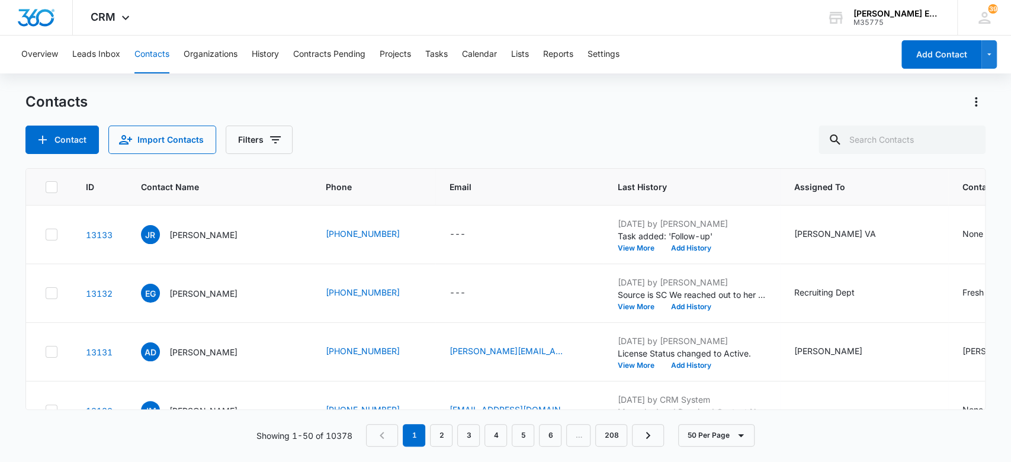
click at [152, 50] on button "Contacts" at bounding box center [151, 55] width 35 height 38
click at [880, 139] on input "text" at bounding box center [901, 140] width 167 height 28
type input "[PERSON_NAME]"
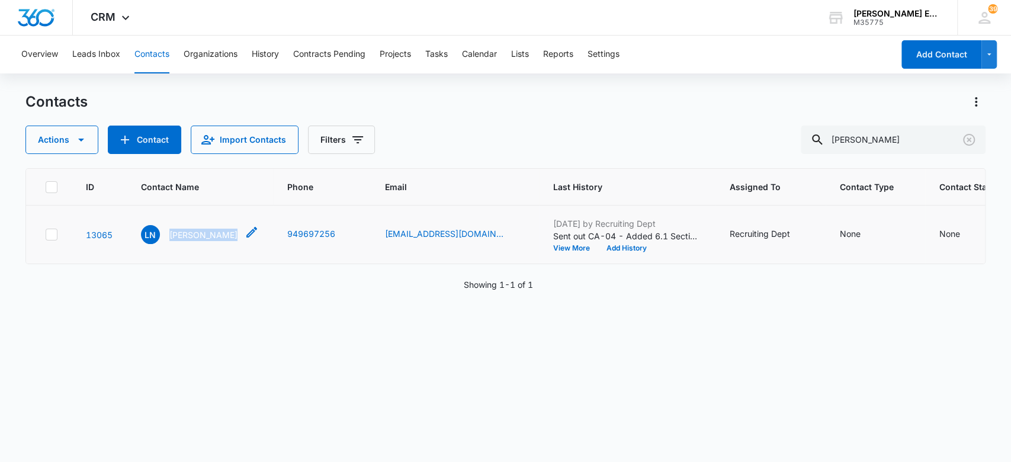
drag, startPoint x: 168, startPoint y: 233, endPoint x: 239, endPoint y: 240, distance: 70.8
click at [243, 239] on div "LN [PERSON_NAME]" at bounding box center [200, 234] width 118 height 19
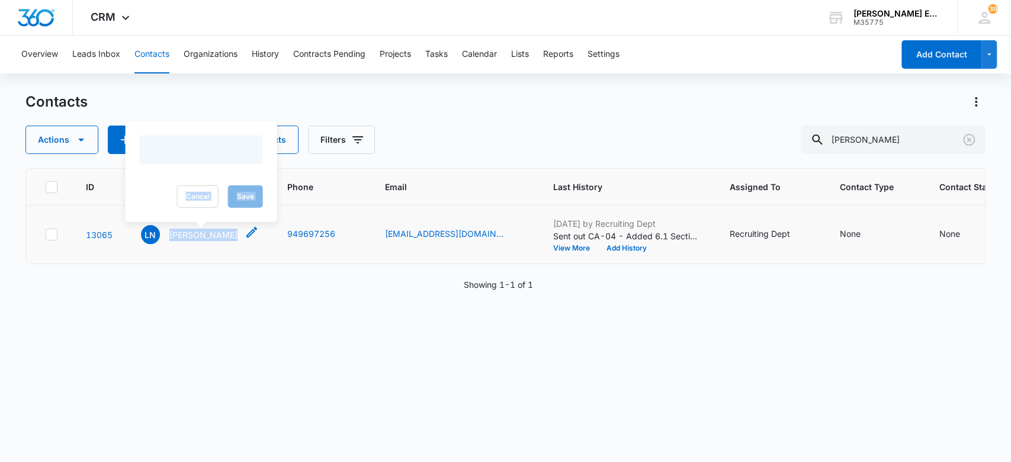
copy div "[PERSON_NAME]"
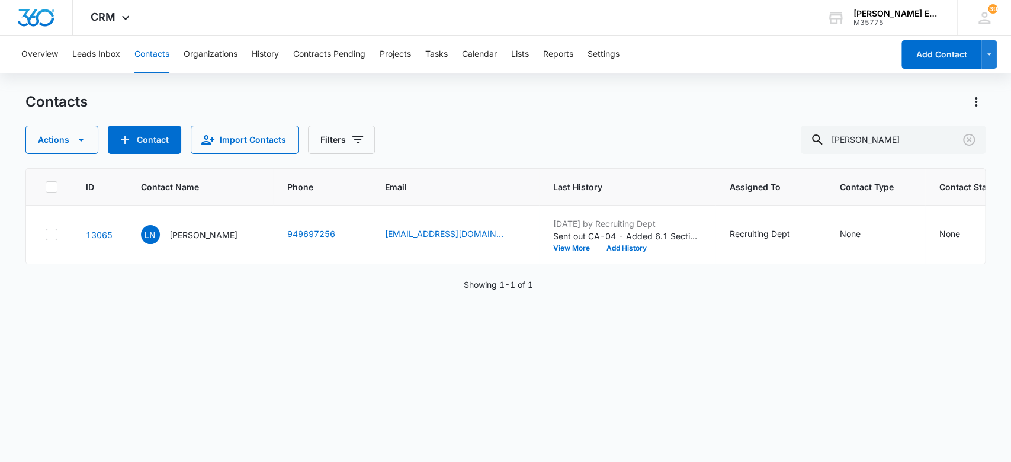
drag, startPoint x: 365, startPoint y: 371, endPoint x: 288, endPoint y: 319, distance: 92.9
click at [360, 367] on div "ID Contact Name Phone Email Last History Assigned To Contact Type Contact Statu…" at bounding box center [505, 307] width 960 height 278
click at [195, 237] on p "[PERSON_NAME]" at bounding box center [203, 235] width 68 height 12
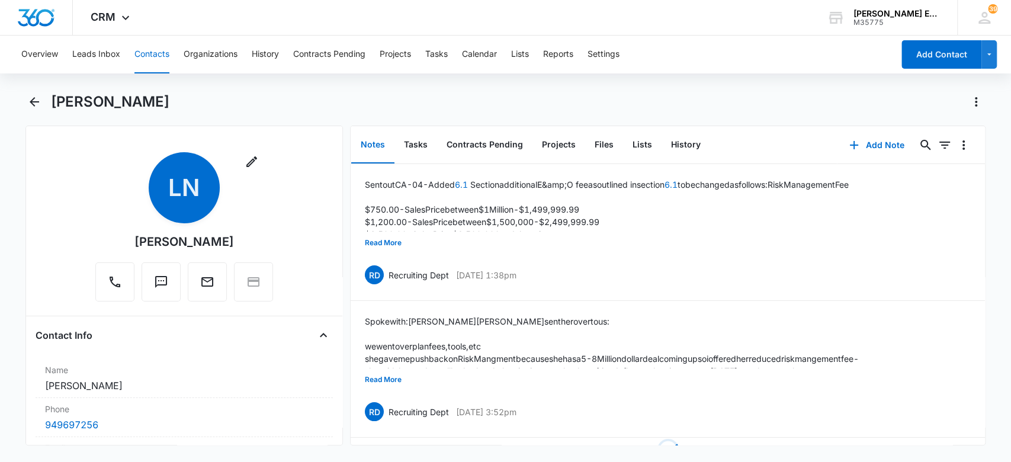
drag, startPoint x: 187, startPoint y: 102, endPoint x: 50, endPoint y: 100, distance: 136.8
click at [51, 100] on div "[PERSON_NAME]" at bounding box center [518, 101] width 934 height 19
copy h1 "[PERSON_NAME]"
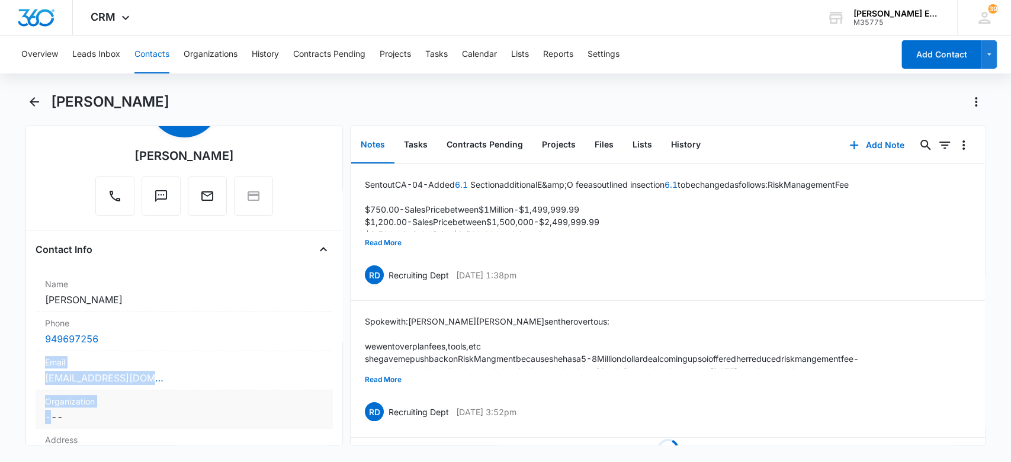
scroll to position [89, 0]
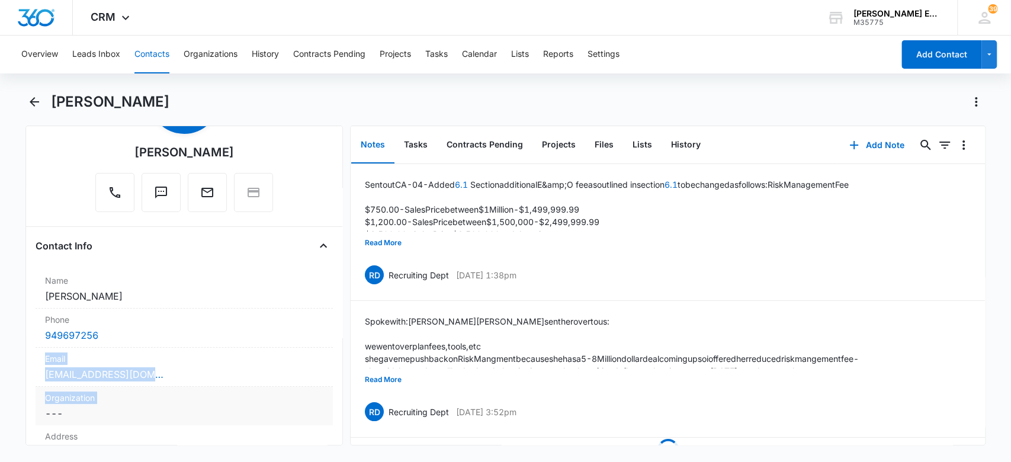
drag, startPoint x: 114, startPoint y: 425, endPoint x: 36, endPoint y: 387, distance: 86.6
click at [25, 397] on div "Remove LN [PERSON_NAME] Contact Info Name Cancel Save Changes [PERSON_NAME] Pho…" at bounding box center [184, 286] width 318 height 320
drag, startPoint x: 16, startPoint y: 331, endPoint x: 27, endPoint y: 334, distance: 11.1
click at [16, 330] on main "[PERSON_NAME] Remove LN [PERSON_NAME] Contact Info Name Cancel Save Changes [PE…" at bounding box center [505, 275] width 1011 height 367
drag, startPoint x: 43, startPoint y: 335, endPoint x: 99, endPoint y: 338, distance: 56.3
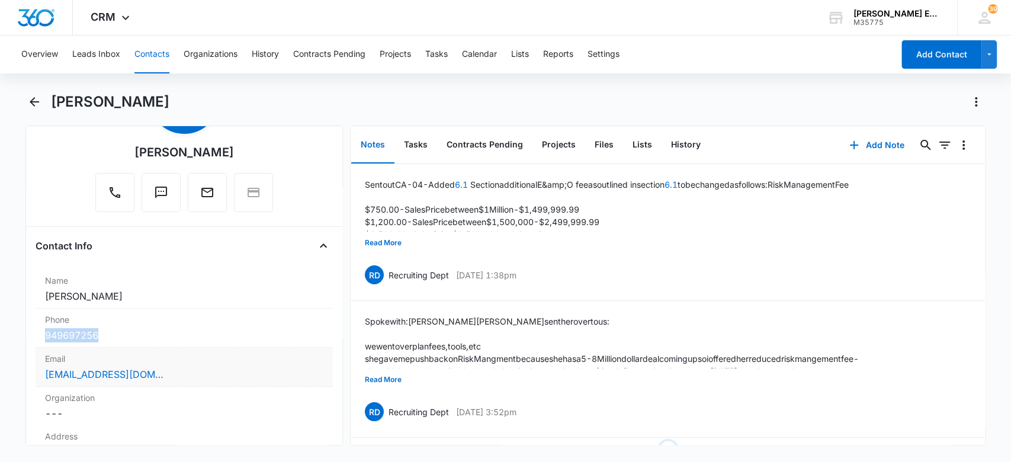
click at [104, 338] on div "Phone Cancel Save Changes 949697256" at bounding box center [185, 327] width 298 height 39
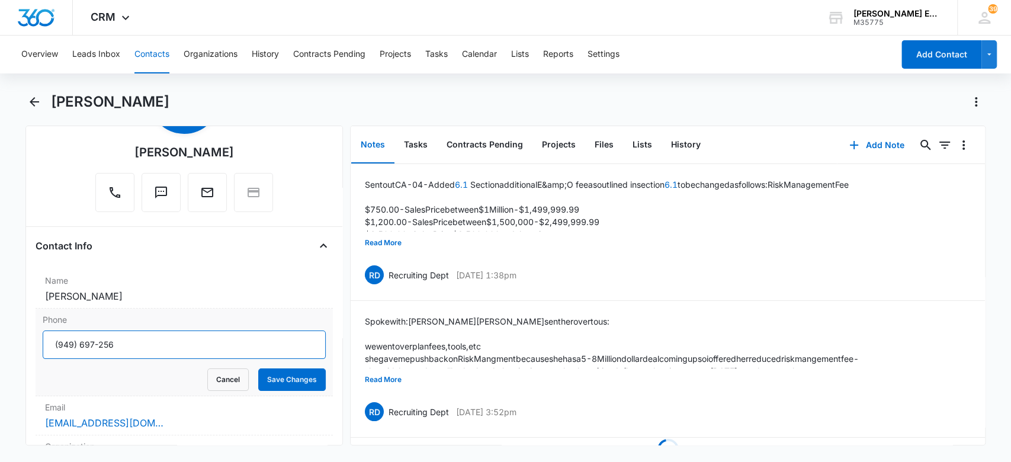
drag, startPoint x: 157, startPoint y: 344, endPoint x: 51, endPoint y: 344, distance: 106.0
click at [2, 344] on main "[PERSON_NAME] Remove LN [PERSON_NAME] Contact Info Name Cancel Save Changes [PE…" at bounding box center [505, 275] width 1011 height 367
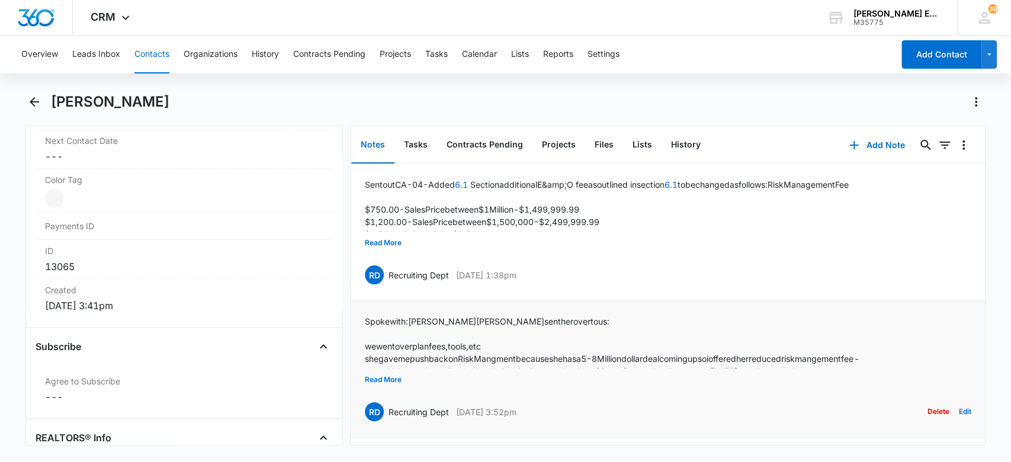
scroll to position [4, 0]
click at [377, 372] on button "Read More" at bounding box center [383, 379] width 37 height 22
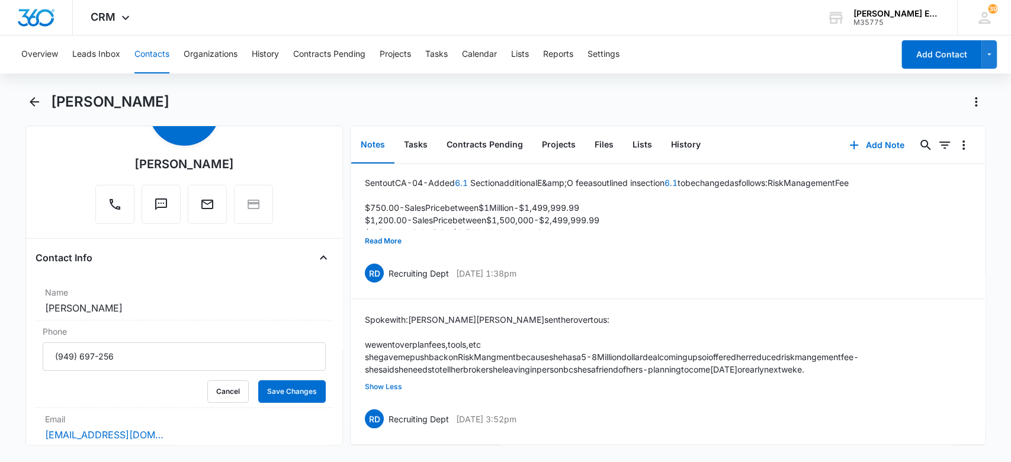
scroll to position [10, 0]
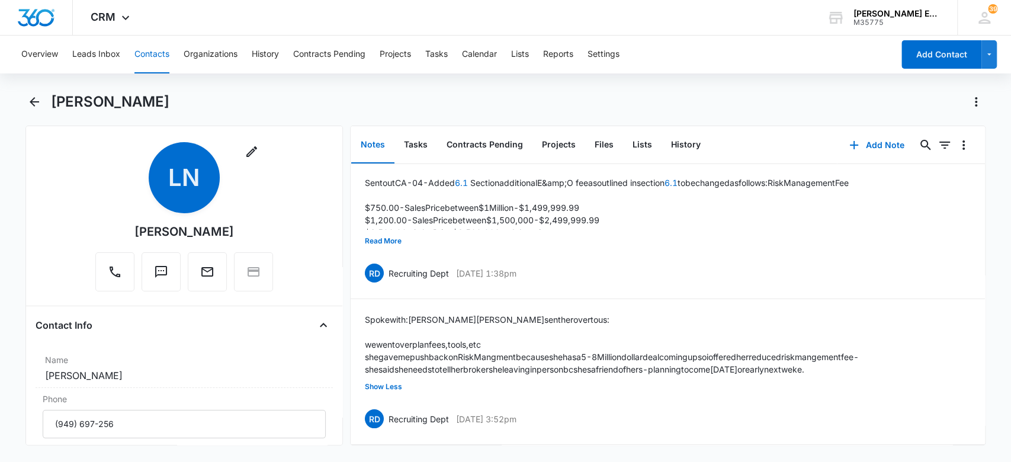
click at [146, 57] on button "Contacts" at bounding box center [151, 55] width 35 height 38
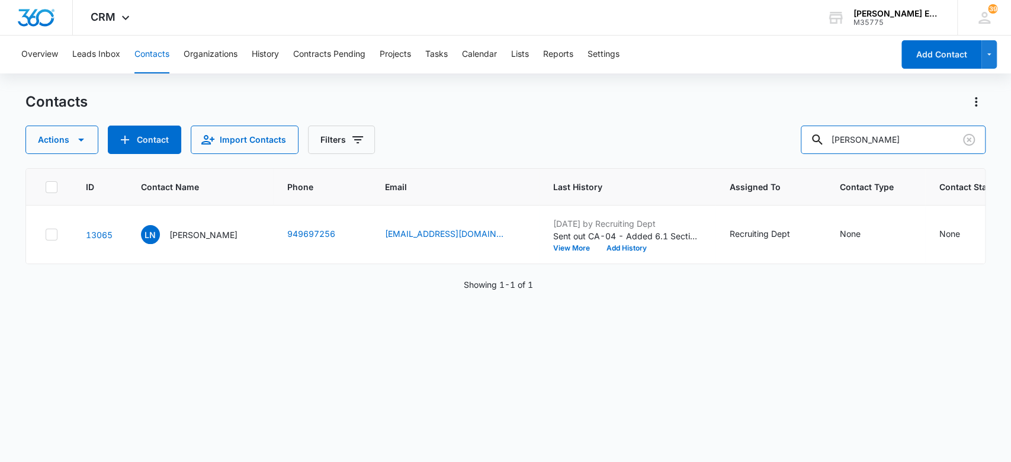
drag, startPoint x: 905, startPoint y: 144, endPoint x: 663, endPoint y: 160, distance: 242.6
click at [663, 160] on div "Contacts Actions Contact Import Contacts Filters [PERSON_NAME] ID Contact Name …" at bounding box center [505, 276] width 960 height 368
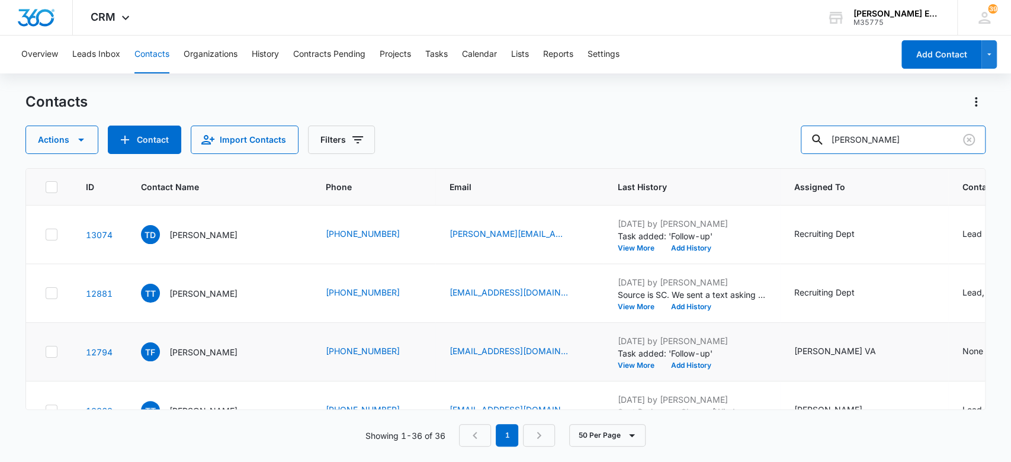
type input "[PERSON_NAME]"
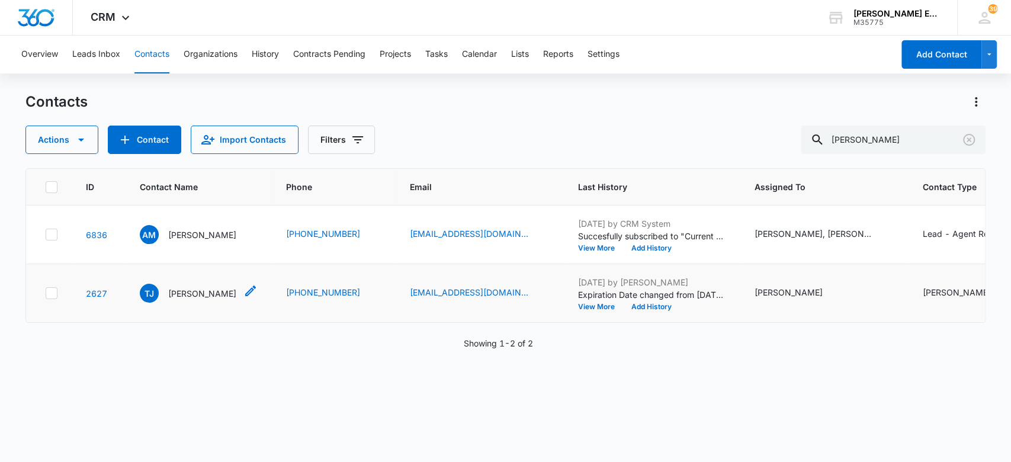
click at [206, 300] on p "[PERSON_NAME]" at bounding box center [202, 293] width 68 height 12
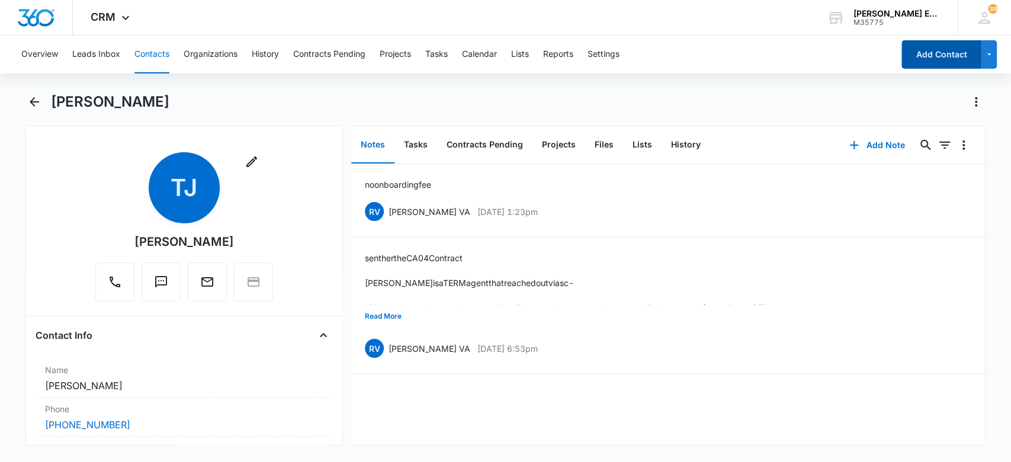
click at [910, 56] on button "Add Contact" at bounding box center [941, 54] width 80 height 28
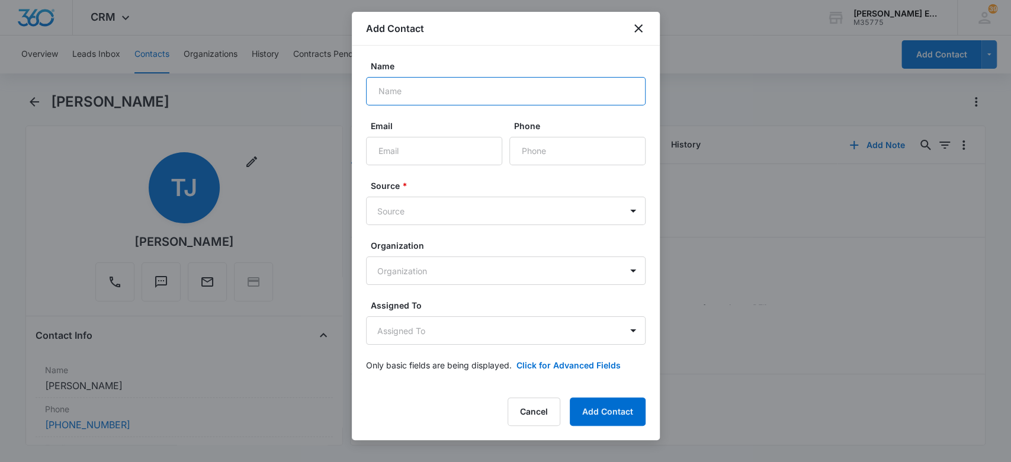
paste input "[PERSON_NAME]"
type input "[PERSON_NAME]"
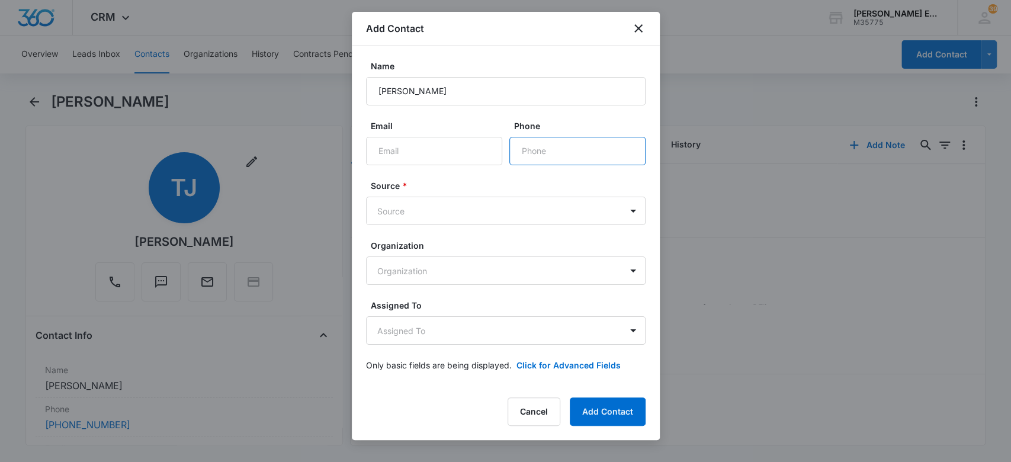
paste input "[PHONE_NUMBER]"
type input "[PHONE_NUMBER]"
paste input "[EMAIL_ADDRESS][DOMAIN_NAME]"
type input "[EMAIL_ADDRESS][DOMAIN_NAME]"
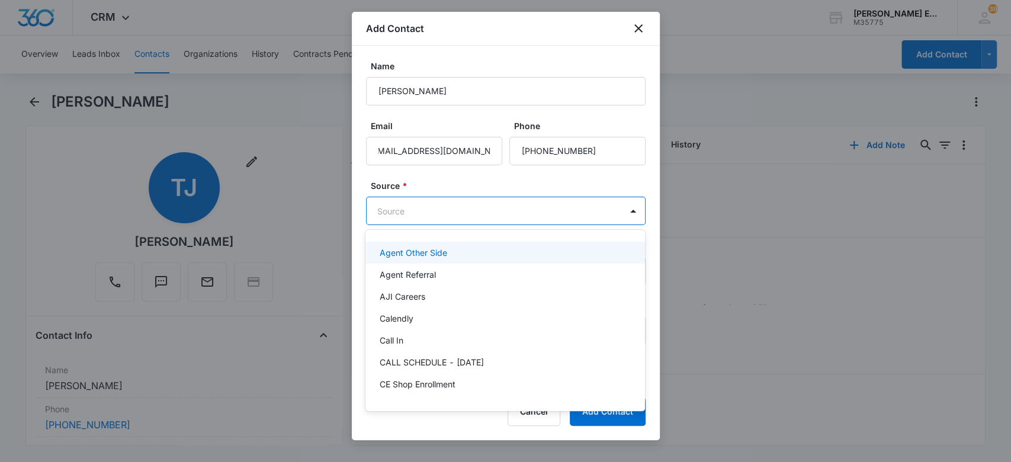
click at [455, 210] on body "CRM Apps Websites CRM Email Social Brand [PERSON_NAME] Estates and Homes M35775…" at bounding box center [505, 231] width 1011 height 462
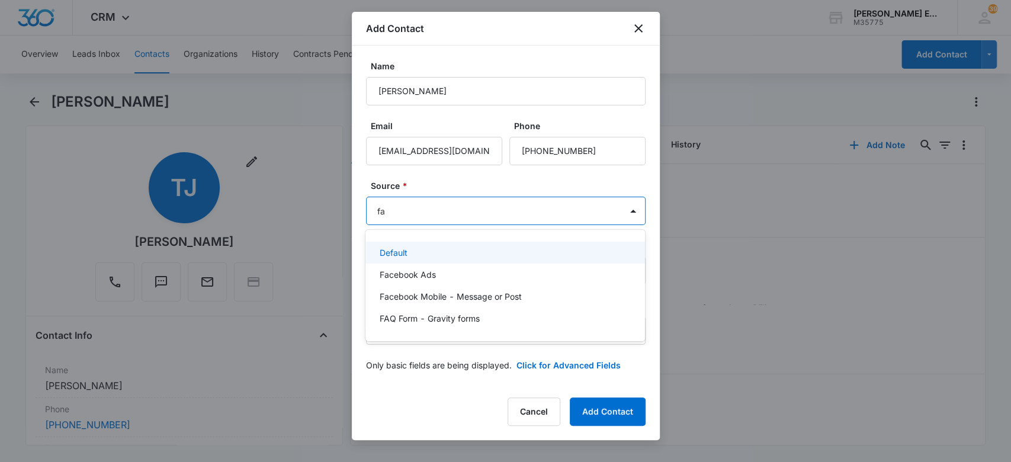
type input "fac"
click at [466, 258] on div "Facebook Ads" at bounding box center [504, 253] width 279 height 22
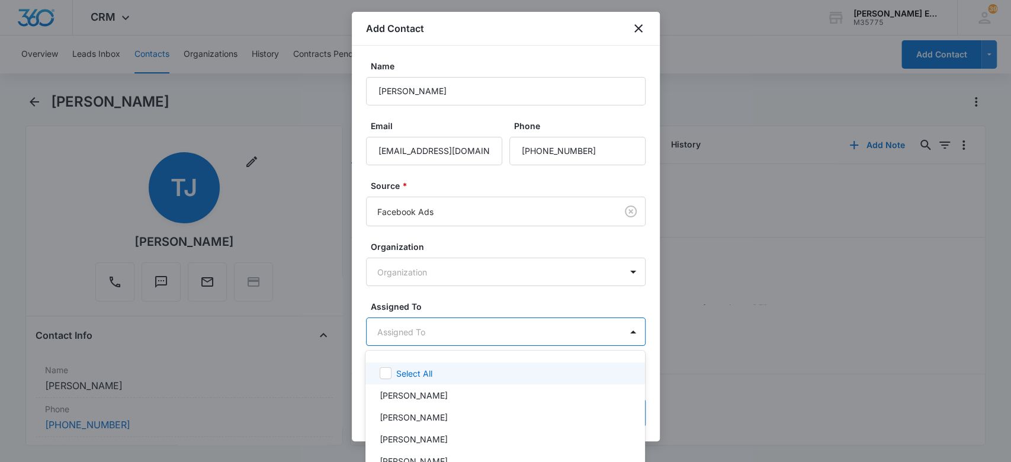
click at [438, 337] on body "CRM Apps Websites CRM Email Social Brand [PERSON_NAME] Estates and Homes M35775…" at bounding box center [505, 231] width 1011 height 462
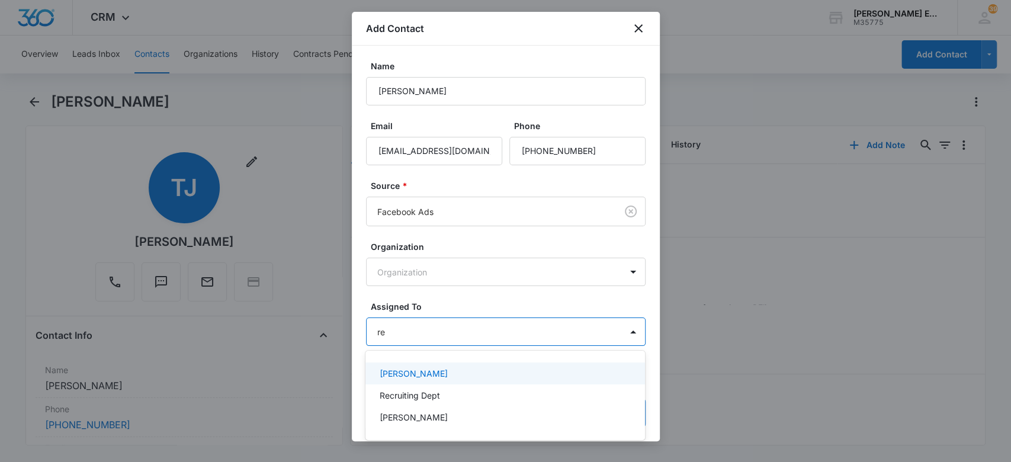
type input "rec"
click at [486, 370] on div "Recruiting Dept" at bounding box center [504, 373] width 249 height 12
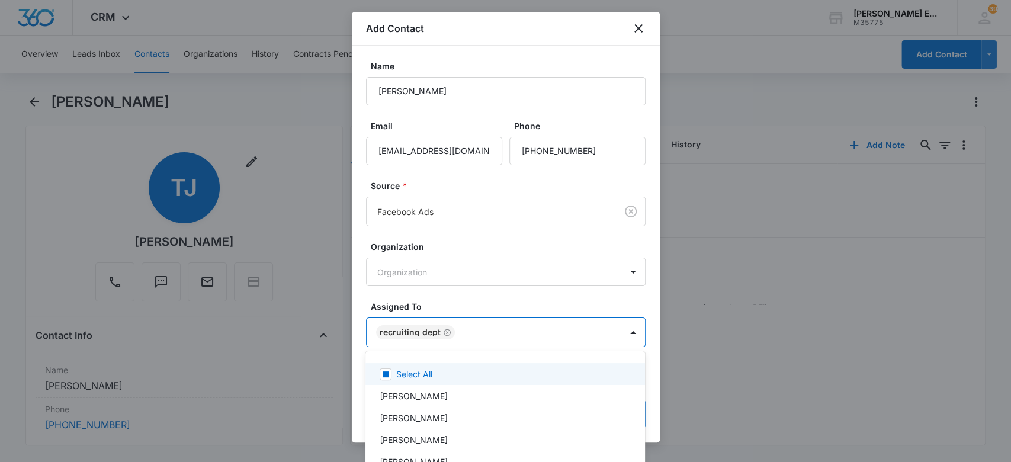
drag, startPoint x: 502, startPoint y: 300, endPoint x: 585, endPoint y: 360, distance: 102.2
click at [503, 300] on div at bounding box center [505, 231] width 1011 height 462
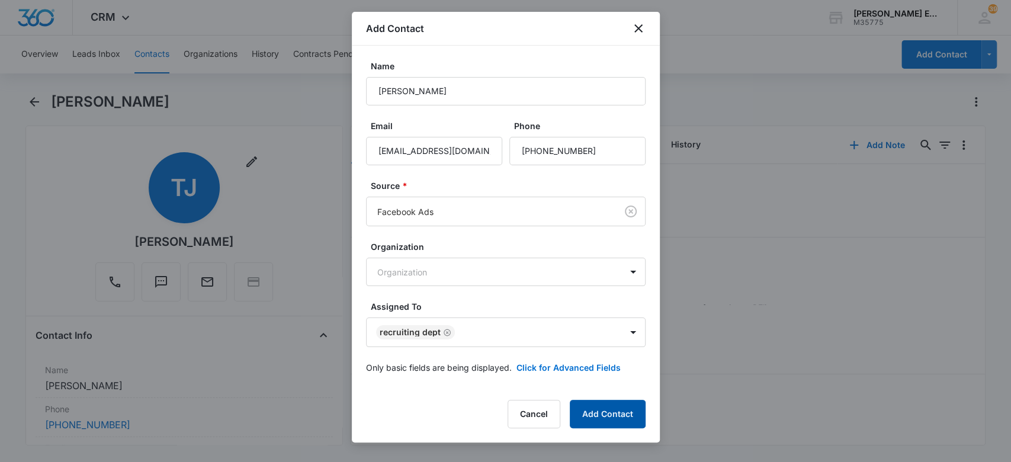
drag, startPoint x: 634, startPoint y: 416, endPoint x: 574, endPoint y: 376, distance: 71.6
click at [633, 416] on button "Add Contact" at bounding box center [608, 414] width 76 height 28
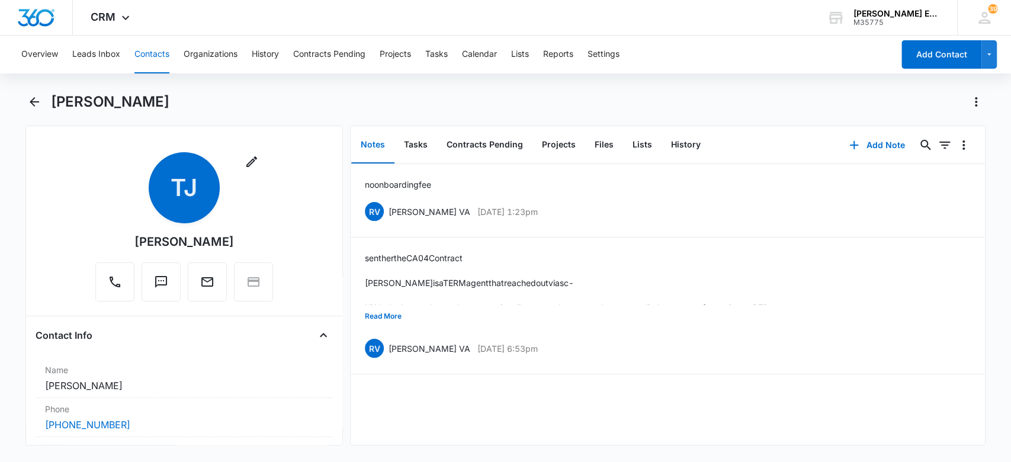
click at [157, 50] on button "Contacts" at bounding box center [151, 55] width 35 height 38
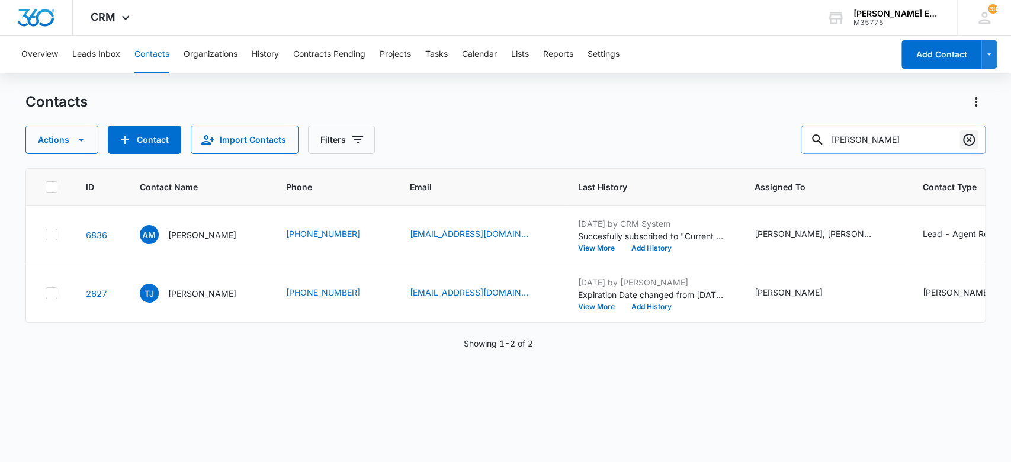
click at [970, 138] on icon "Clear" at bounding box center [969, 140] width 12 height 12
click at [165, 45] on button "Contacts" at bounding box center [151, 55] width 35 height 38
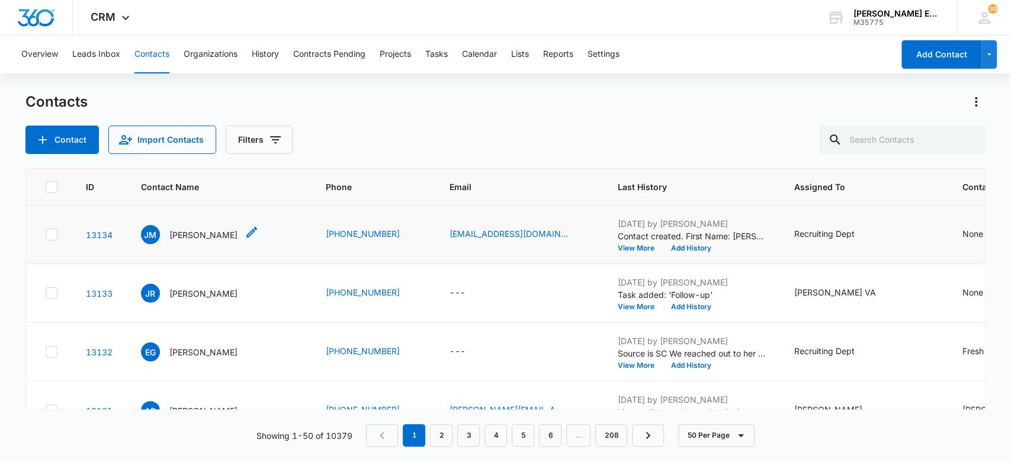
click at [191, 231] on p "[PERSON_NAME]" at bounding box center [203, 235] width 68 height 12
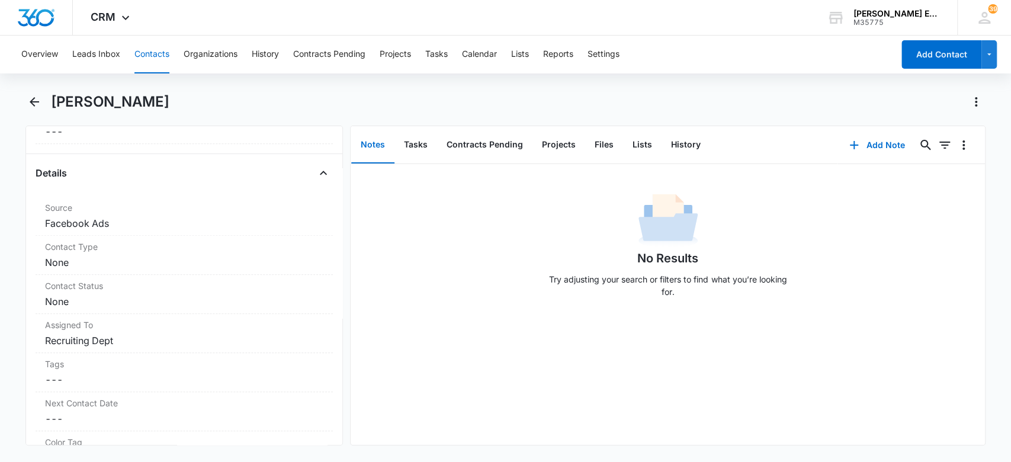
scroll to position [423, 0]
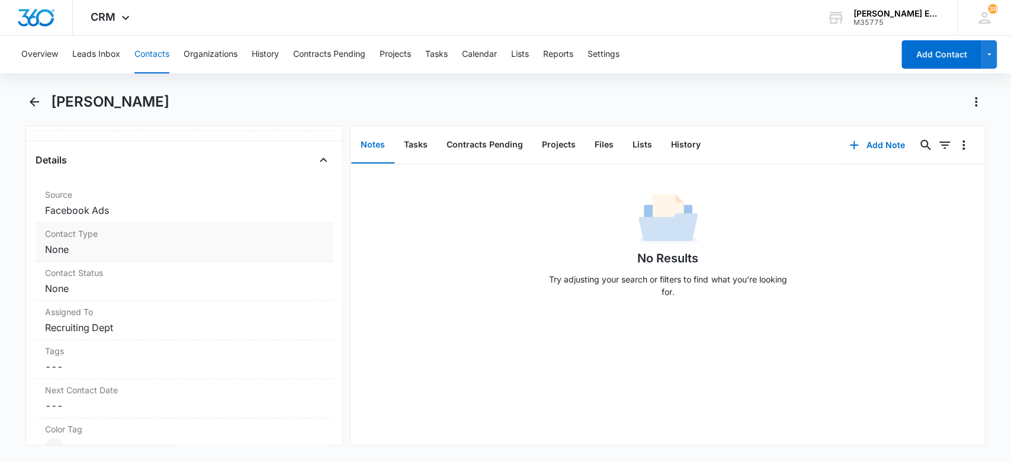
click at [261, 242] on dd "Cancel Save Changes None" at bounding box center [184, 249] width 279 height 14
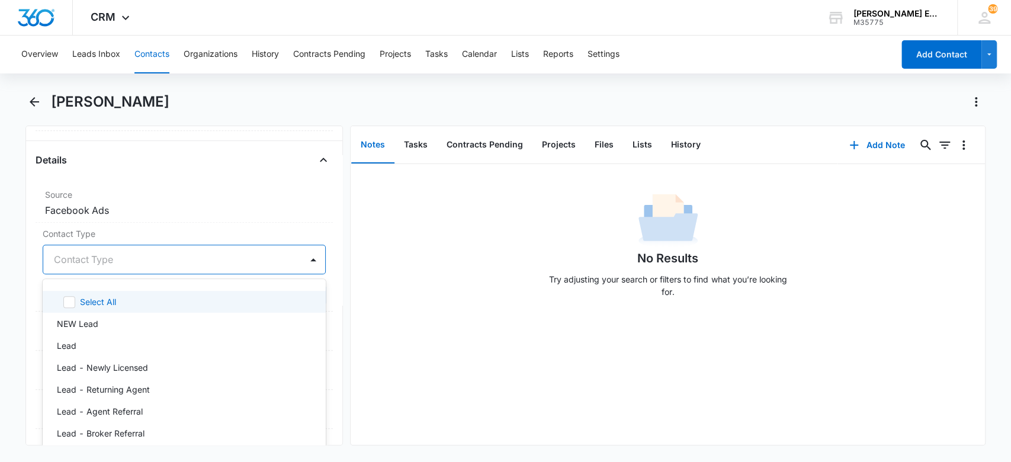
click at [236, 256] on div at bounding box center [170, 259] width 233 height 17
type input "lead"
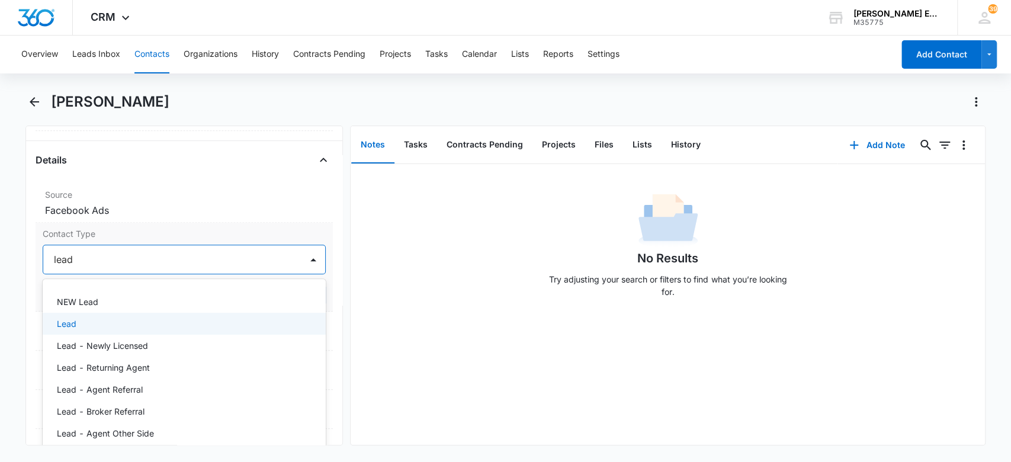
click at [255, 319] on div "Lead" at bounding box center [183, 323] width 253 height 12
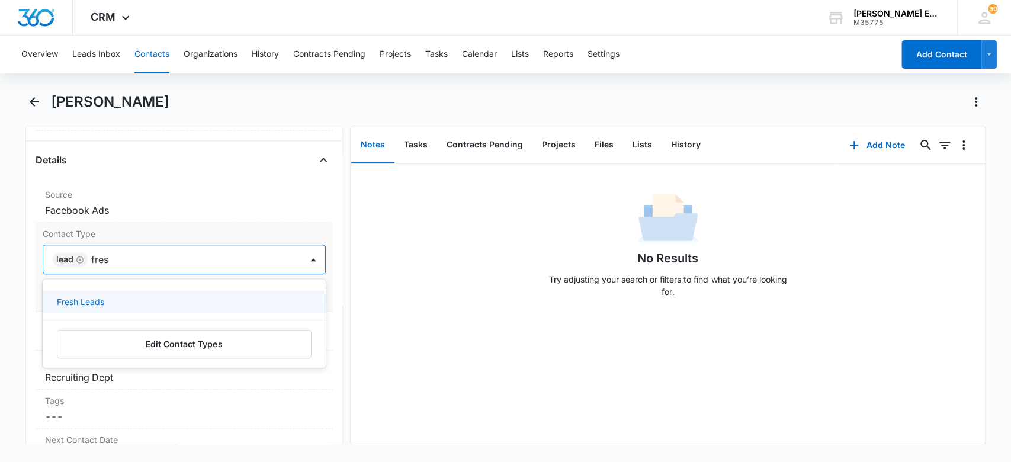
type input "fresh"
click at [278, 302] on div "Fresh Leads" at bounding box center [183, 301] width 253 height 12
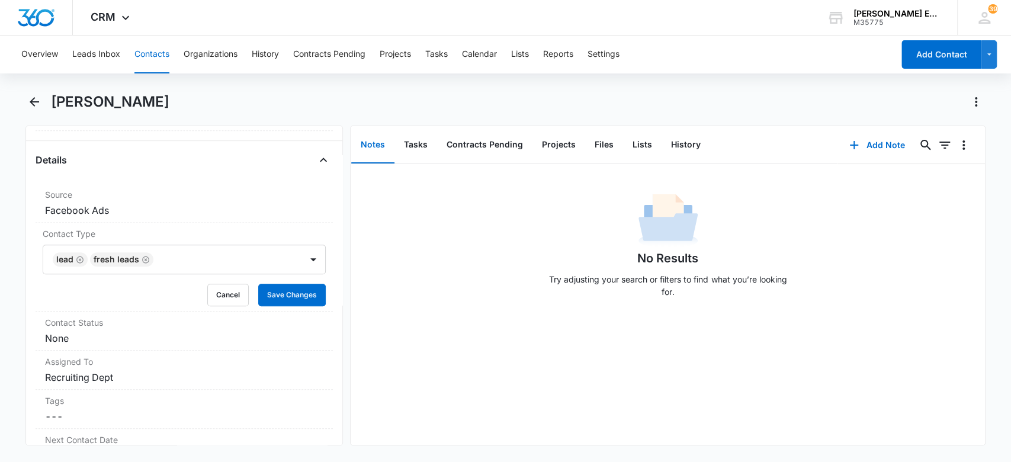
click at [499, 275] on div "No Results Try adjusting your search or filters to find what you’re looking for." at bounding box center [668, 248] width 634 height 117
click at [297, 295] on button "Save Changes" at bounding box center [291, 295] width 67 height 22
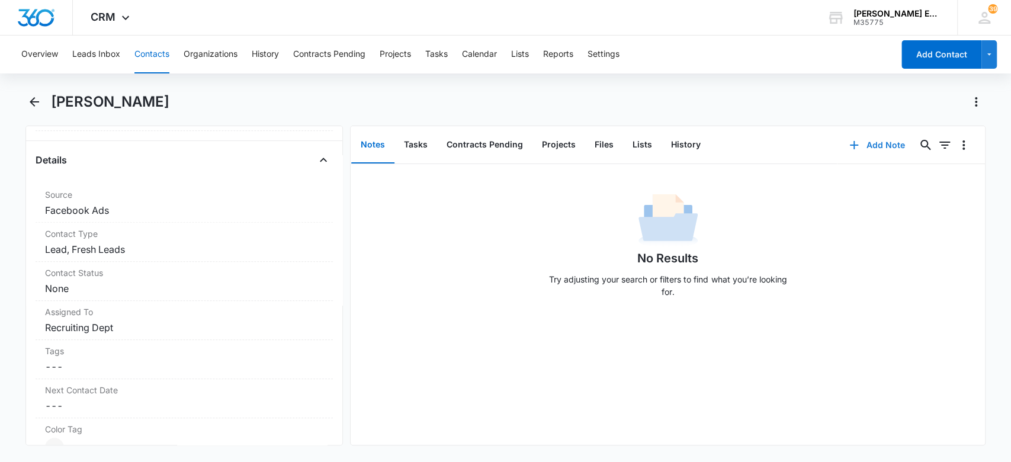
click at [859, 148] on button "Add Note" at bounding box center [876, 145] width 79 height 28
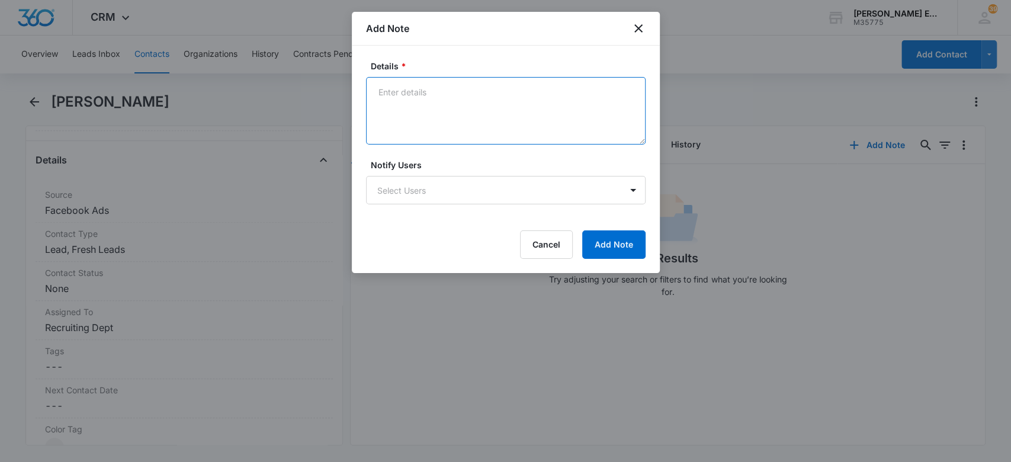
click at [460, 102] on textarea "Details *" at bounding box center [505, 110] width 279 height 67
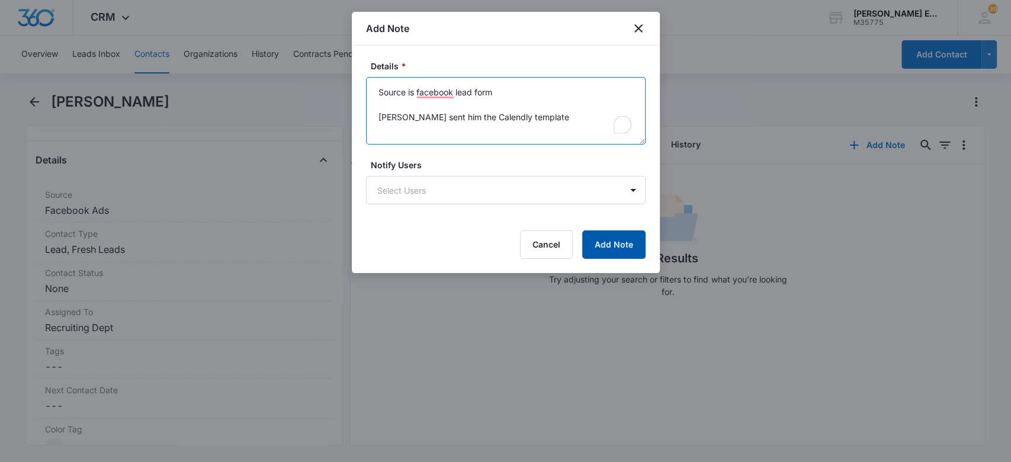
type textarea "Source is facebook lead form [PERSON_NAME] sent him the Calendly template"
click at [635, 242] on button "Add Note" at bounding box center [613, 244] width 63 height 28
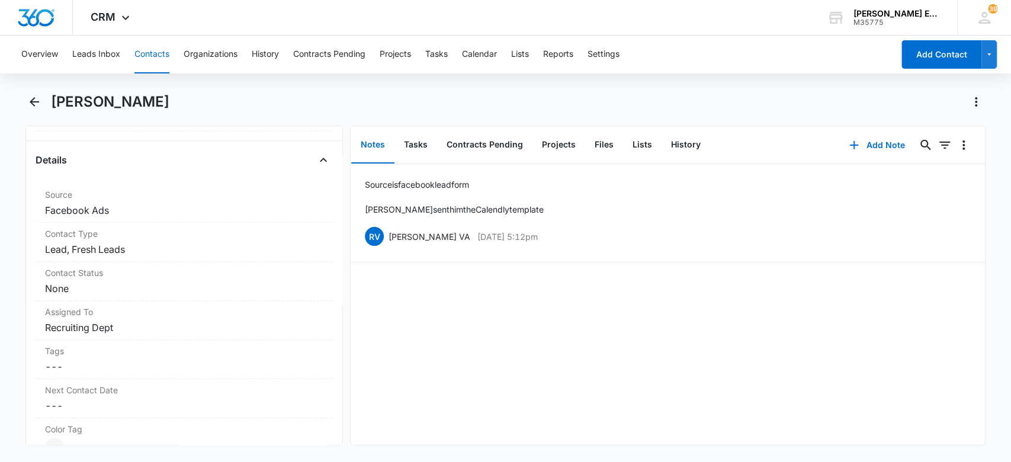
click at [156, 53] on button "Contacts" at bounding box center [151, 55] width 35 height 38
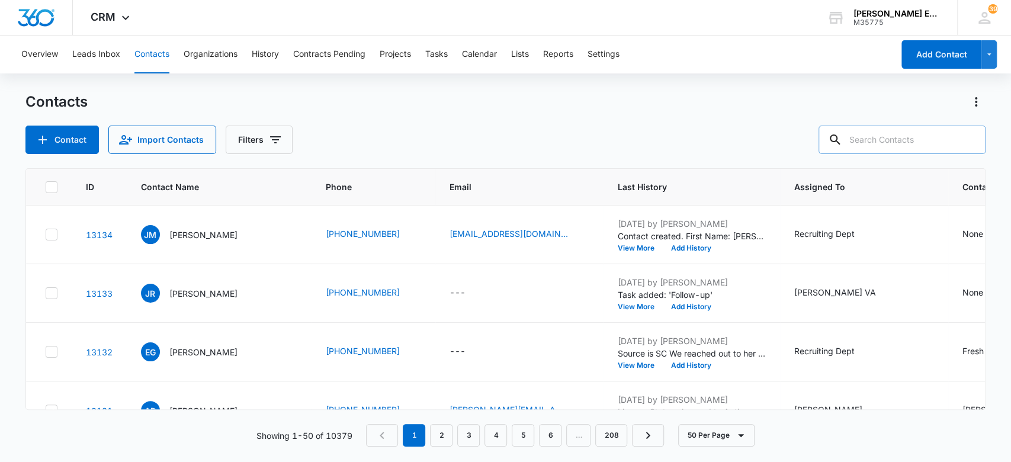
click at [895, 134] on input "text" at bounding box center [901, 140] width 167 height 28
type input "[PERSON_NAME]"
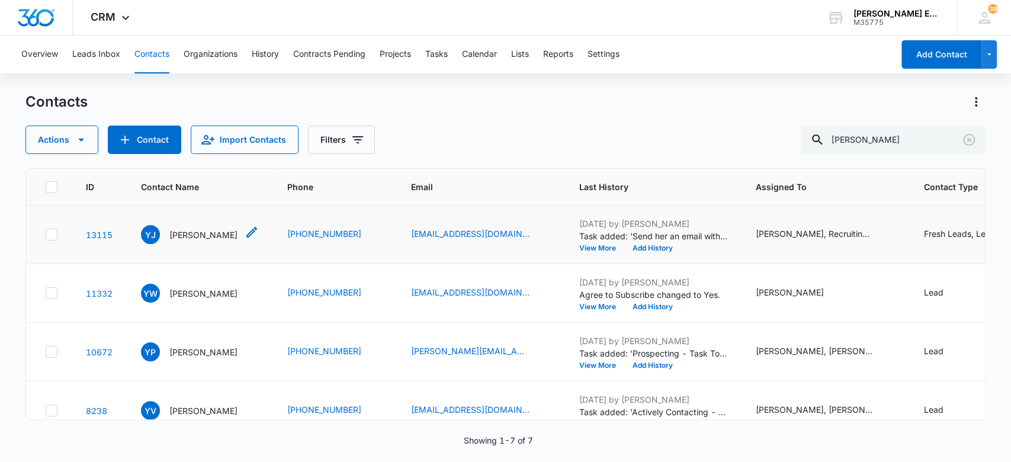
click at [216, 230] on p "[PERSON_NAME]" at bounding box center [203, 235] width 68 height 12
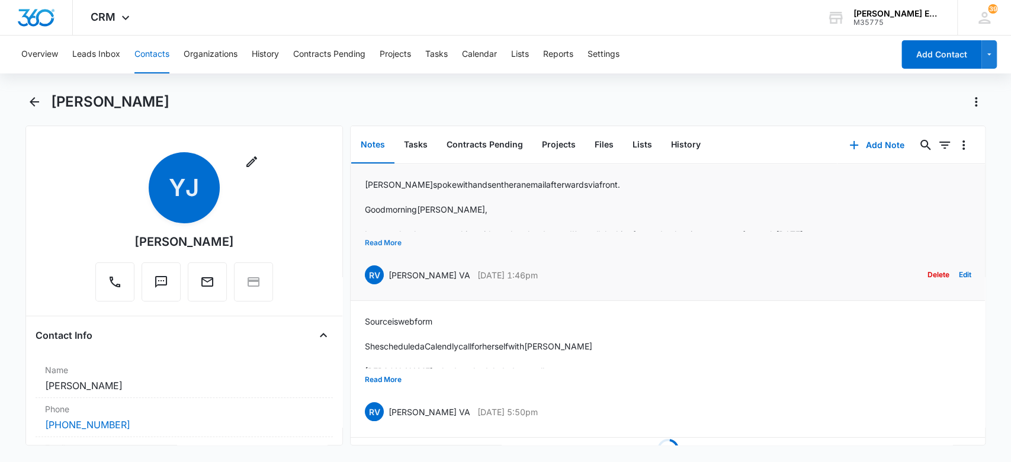
click at [381, 239] on button "Read More" at bounding box center [383, 242] width 37 height 22
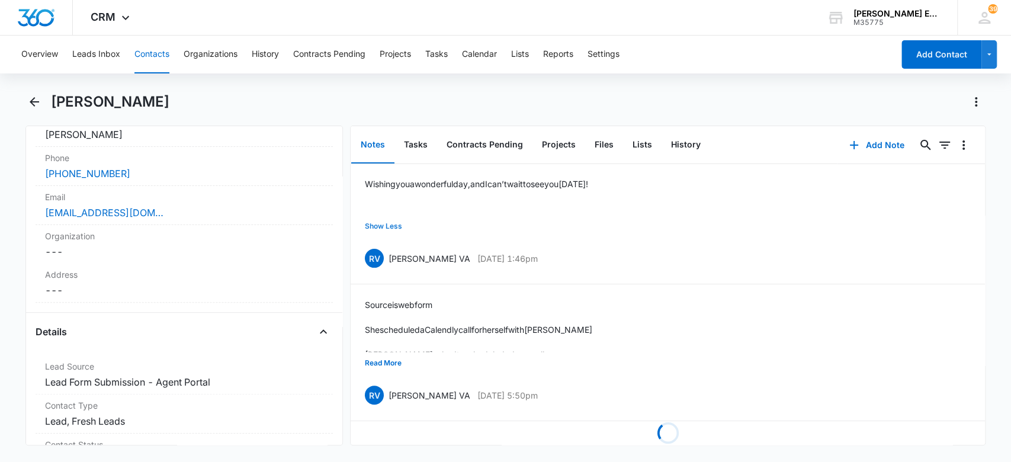
scroll to position [242, 0]
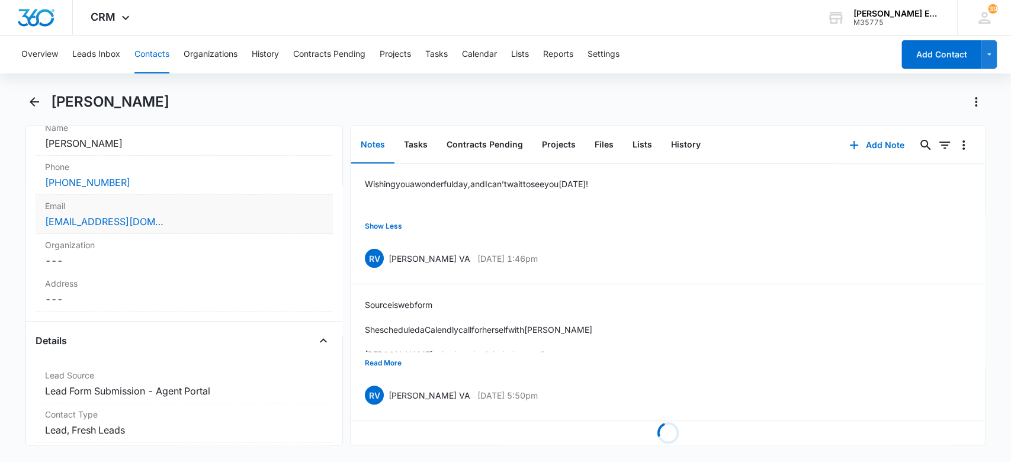
click at [237, 218] on div "[EMAIL_ADDRESS][DOMAIN_NAME]" at bounding box center [184, 221] width 279 height 14
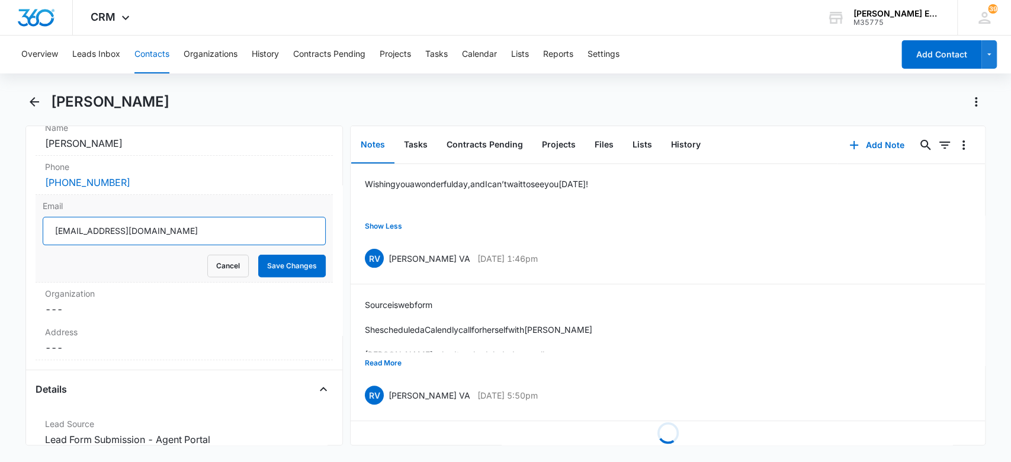
drag, startPoint x: 204, startPoint y: 229, endPoint x: 50, endPoint y: 230, distance: 153.4
click at [50, 230] on input "[EMAIL_ADDRESS][DOMAIN_NAME]" at bounding box center [185, 231] width 284 height 28
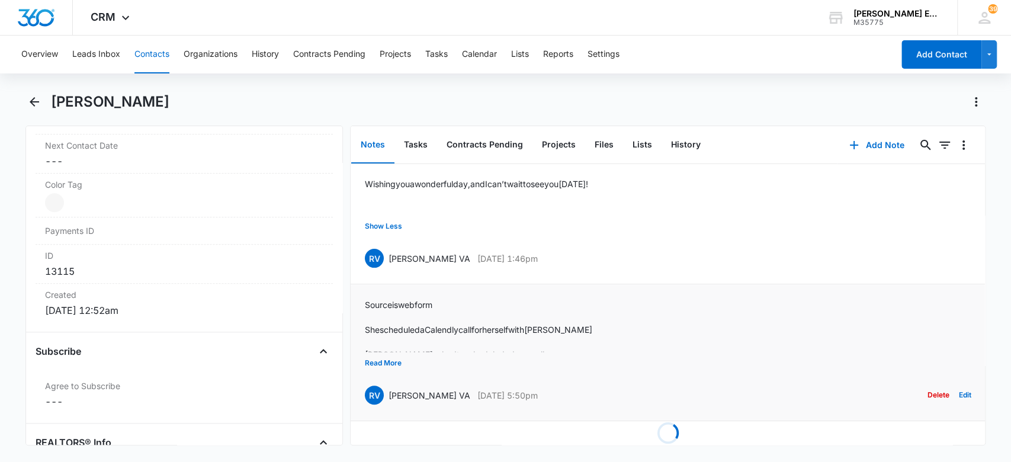
scroll to position [249, 0]
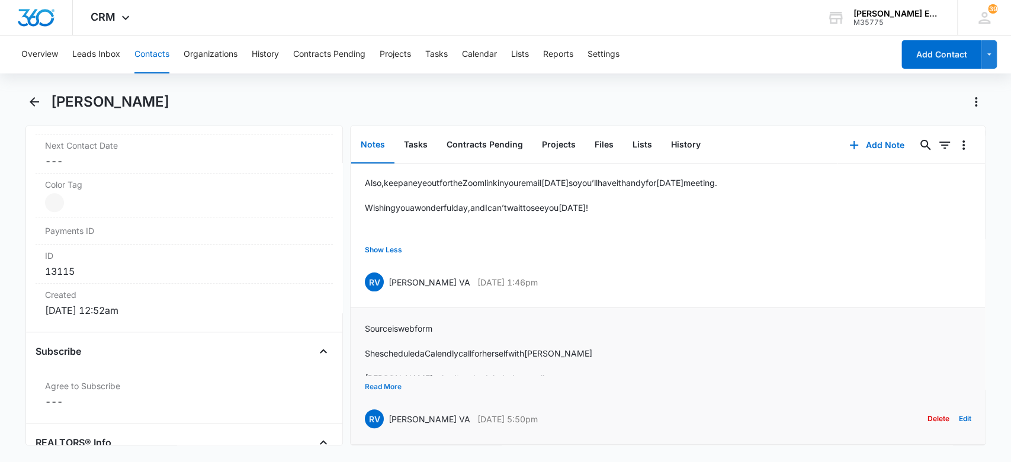
click at [383, 376] on button "Read More" at bounding box center [383, 386] width 37 height 22
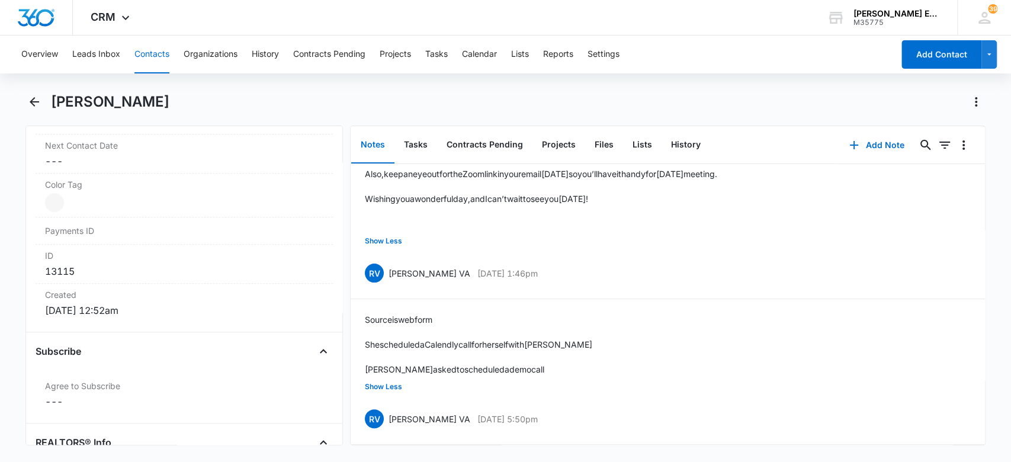
drag, startPoint x: 175, startPoint y: 104, endPoint x: 47, endPoint y: 93, distance: 128.3
click at [47, 93] on div "[PERSON_NAME]" at bounding box center [505, 108] width 960 height 33
copy h1 "[PERSON_NAME]"
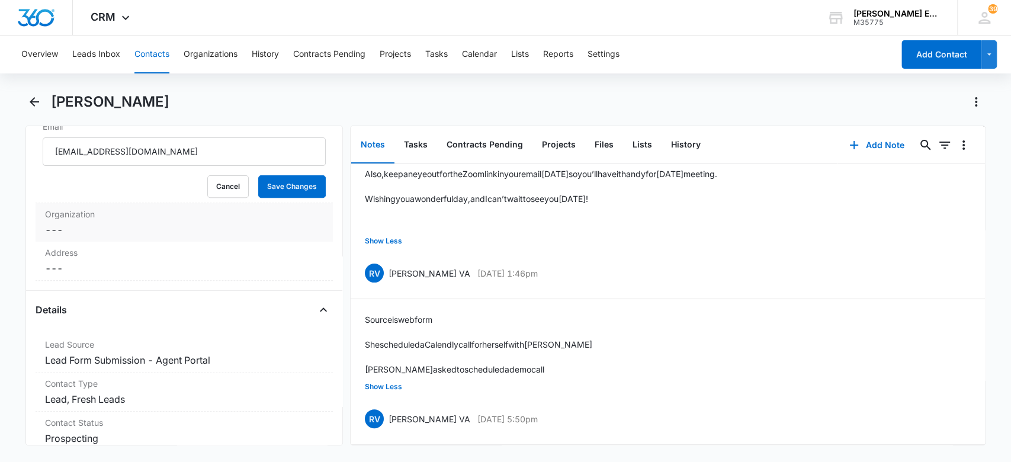
scroll to position [85, 0]
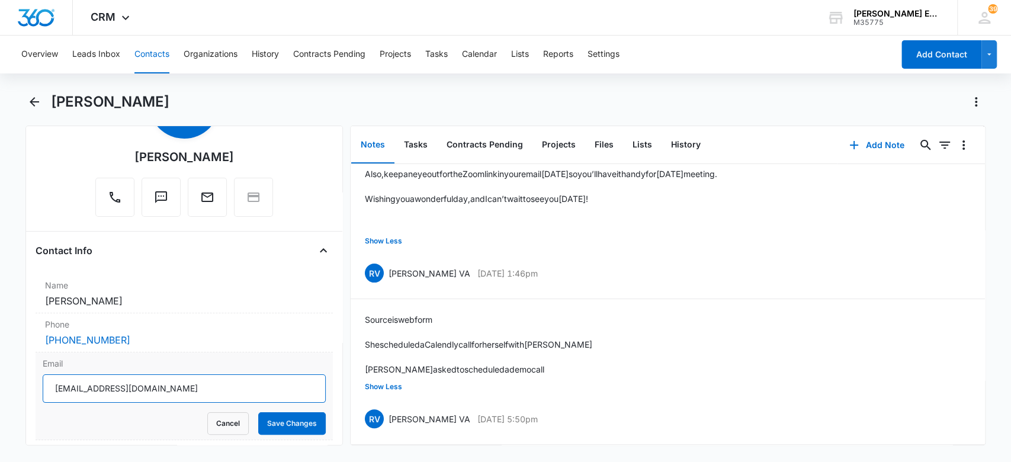
drag, startPoint x: 204, startPoint y: 394, endPoint x: 67, endPoint y: 381, distance: 137.9
click at [40, 377] on div "Email [EMAIL_ADDRESS][DOMAIN_NAME] Cancel Save Changes" at bounding box center [185, 396] width 298 height 88
